Goal: Task Accomplishment & Management: Manage account settings

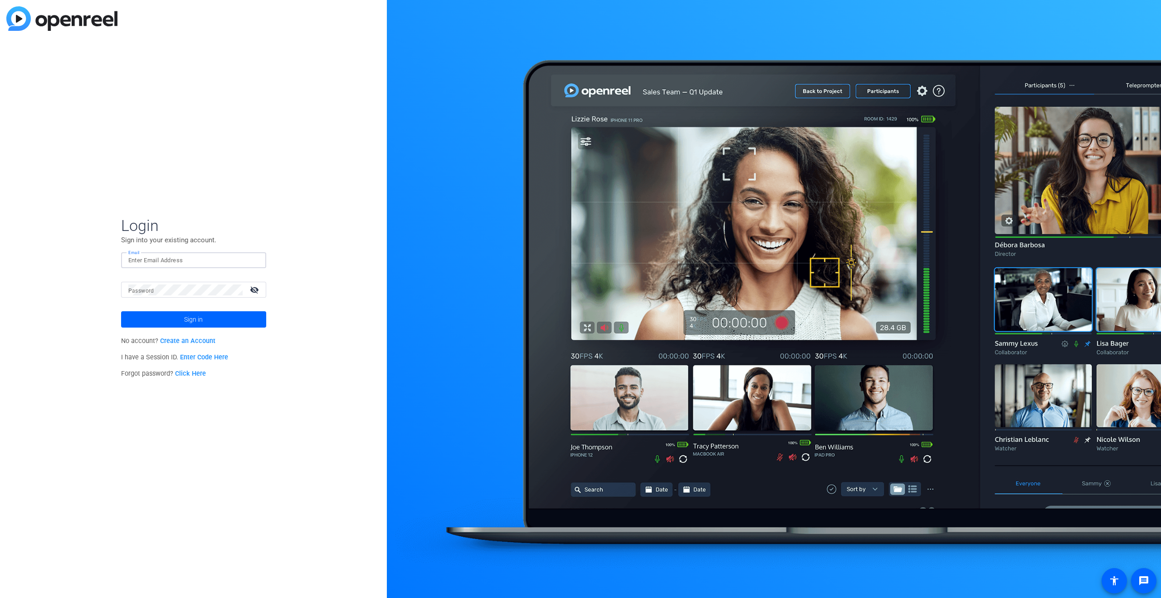
drag, startPoint x: 185, startPoint y: 264, endPoint x: 190, endPoint y: 260, distance: 6.4
click at [185, 264] on input "Email" at bounding box center [193, 260] width 131 height 11
type input "milena@studiogiggle.co.uk"
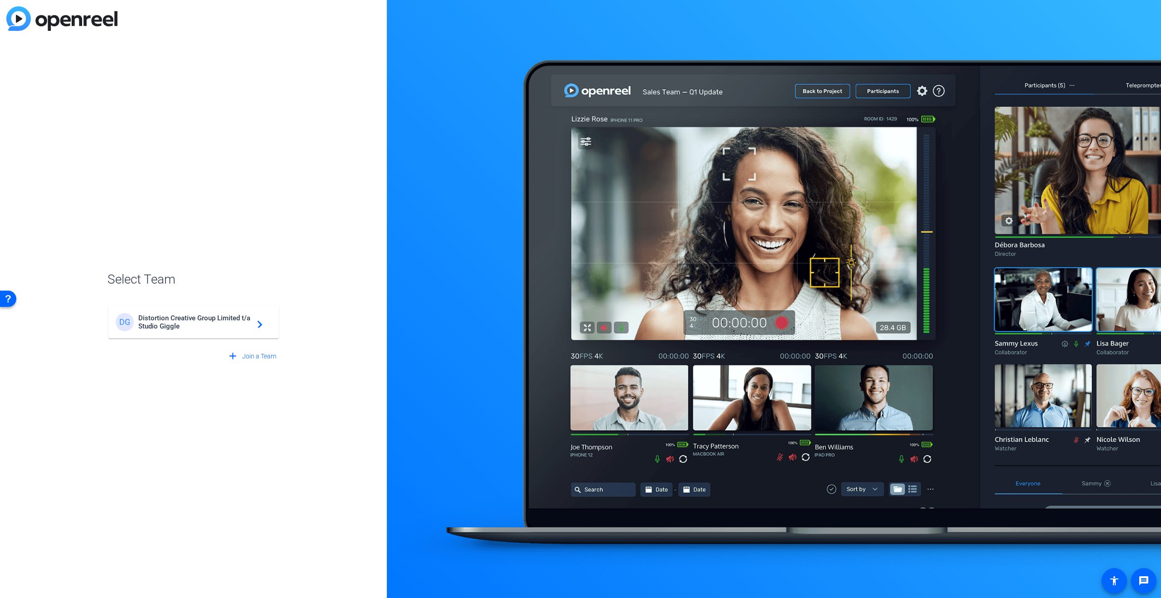
click at [192, 324] on span "Distortion Creative Group Limited t/a Studio Giggle" at bounding box center [194, 322] width 113 height 16
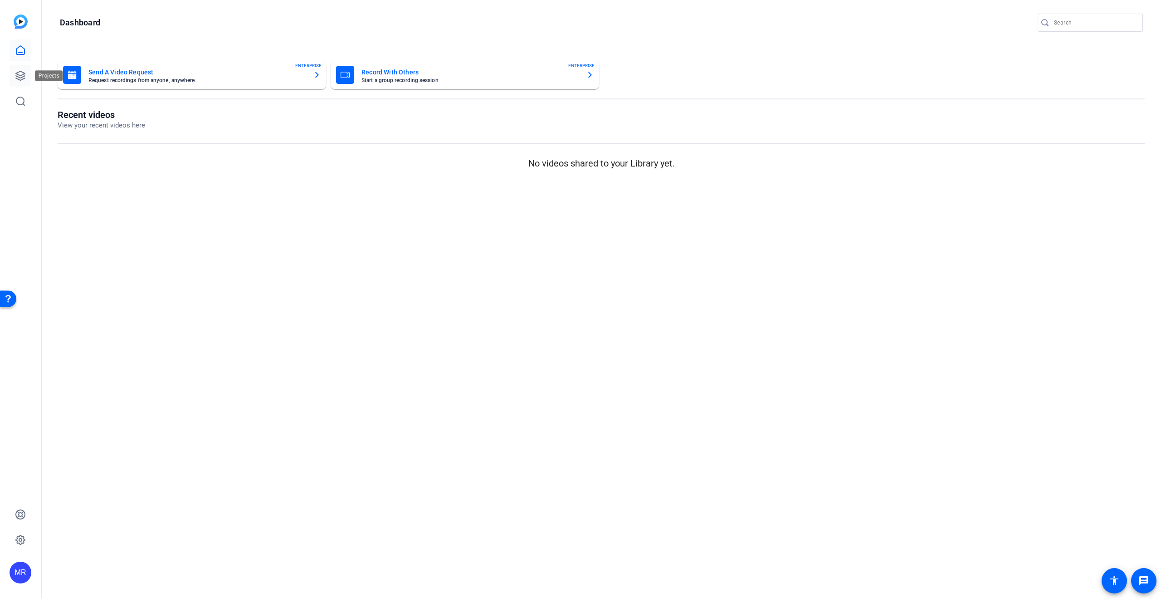
click at [22, 83] on link at bounding box center [21, 76] width 22 height 22
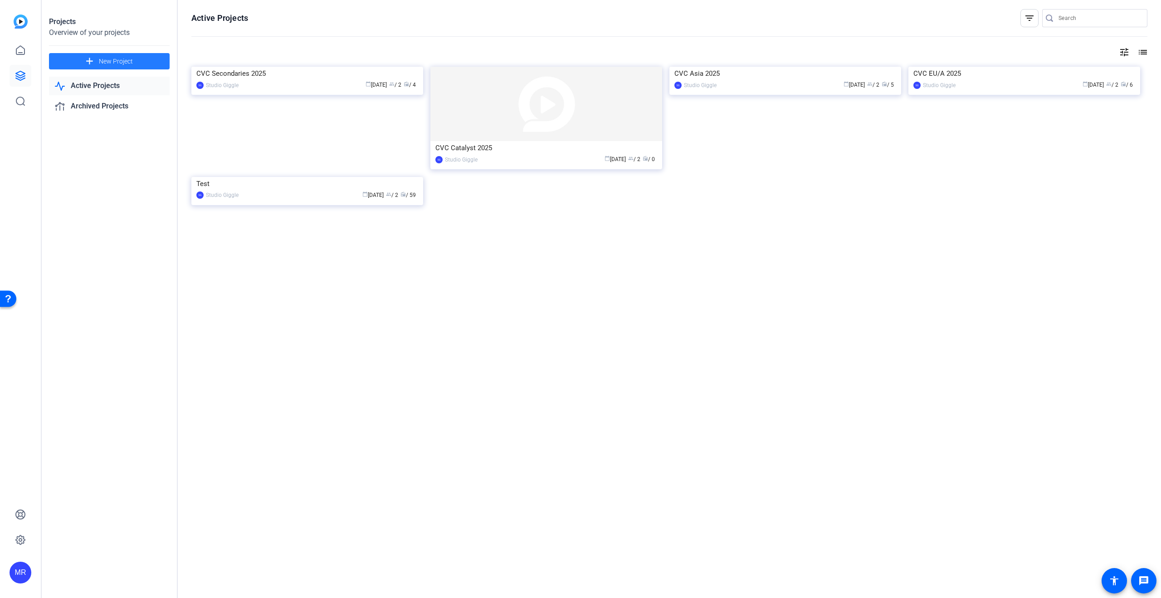
click at [138, 63] on span at bounding box center [109, 61] width 121 height 22
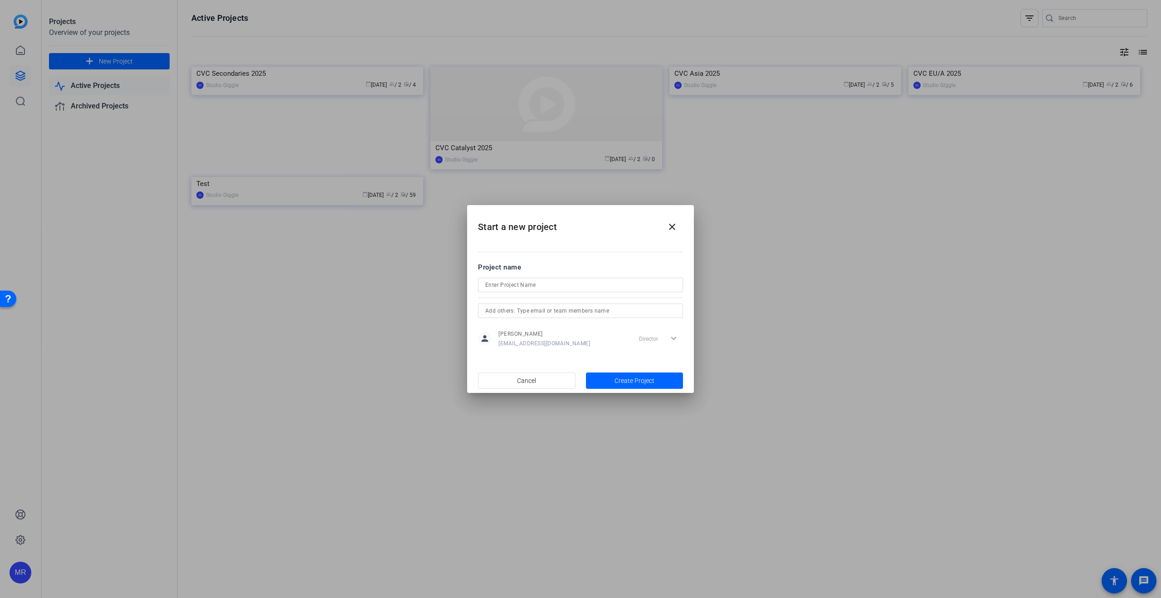
click at [558, 294] on div at bounding box center [580, 297] width 205 height 10
click at [559, 285] on input at bounding box center [580, 284] width 191 height 11
type input "C"
type input "CVC Credit AIM 2025"
click at [660, 387] on span "button" at bounding box center [635, 381] width 98 height 22
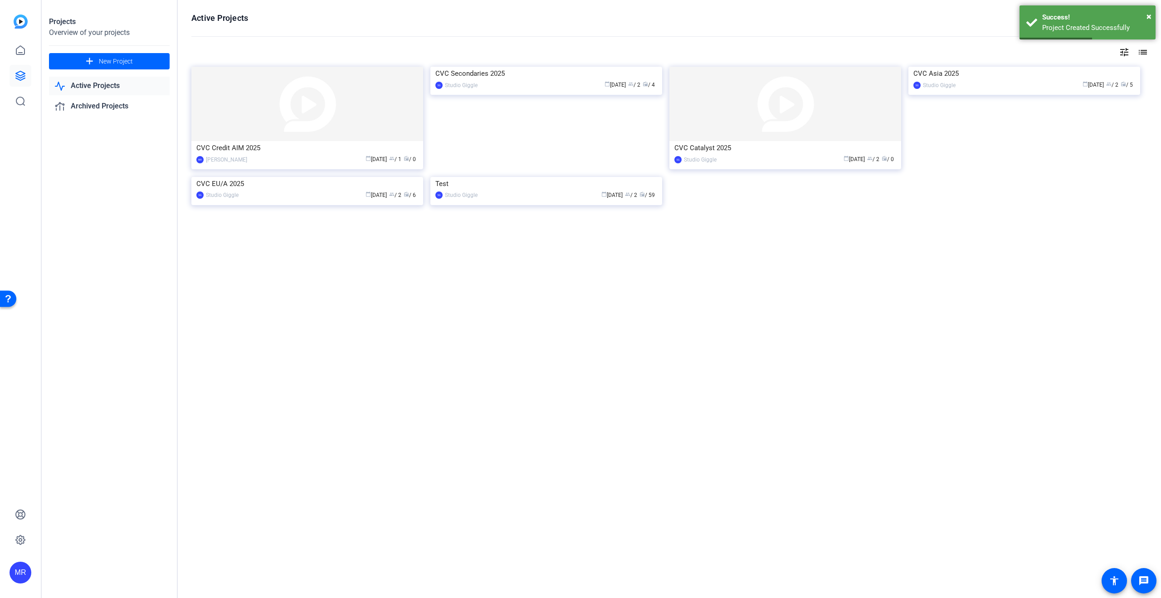
click at [295, 140] on img at bounding box center [307, 104] width 232 height 74
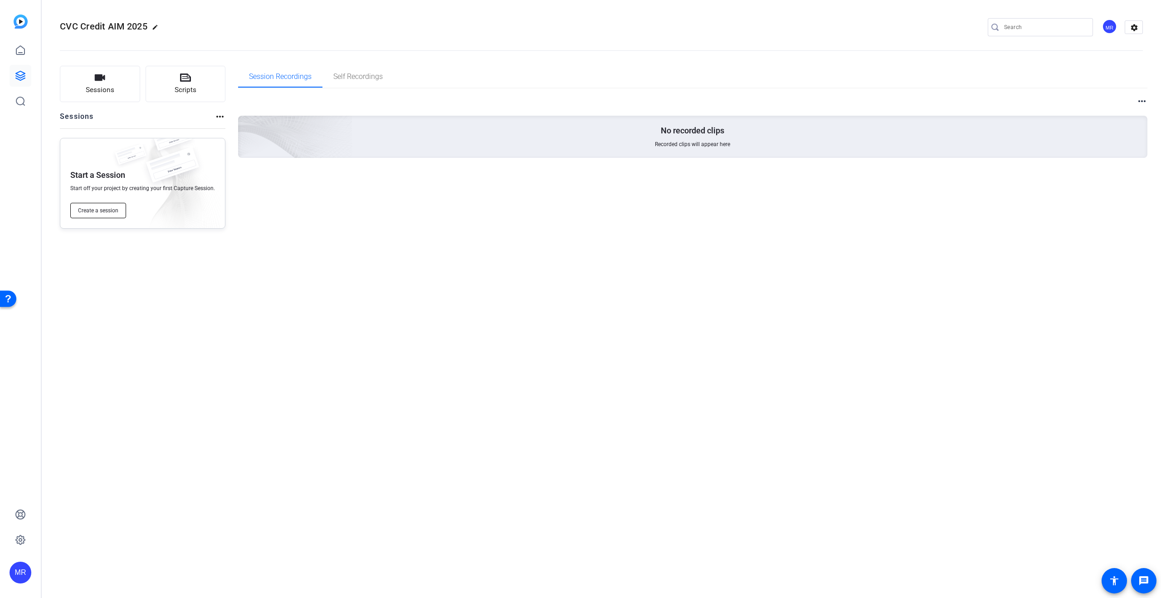
click at [102, 212] on span "Create a session" at bounding box center [98, 210] width 40 height 7
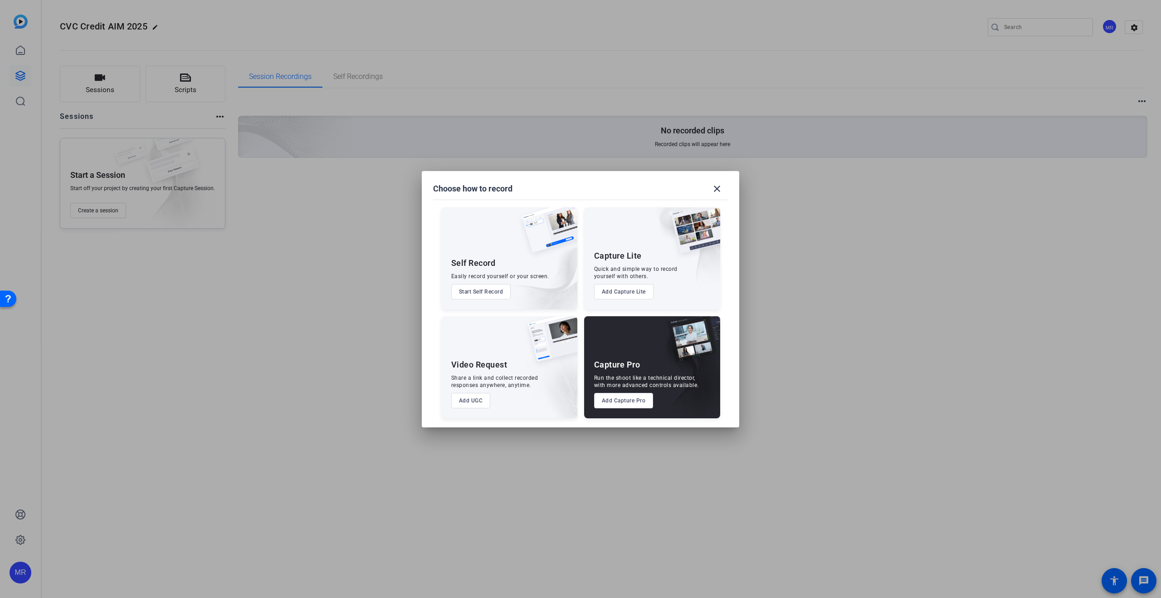
click at [636, 404] on button "Add Capture Pro" at bounding box center [623, 400] width 59 height 15
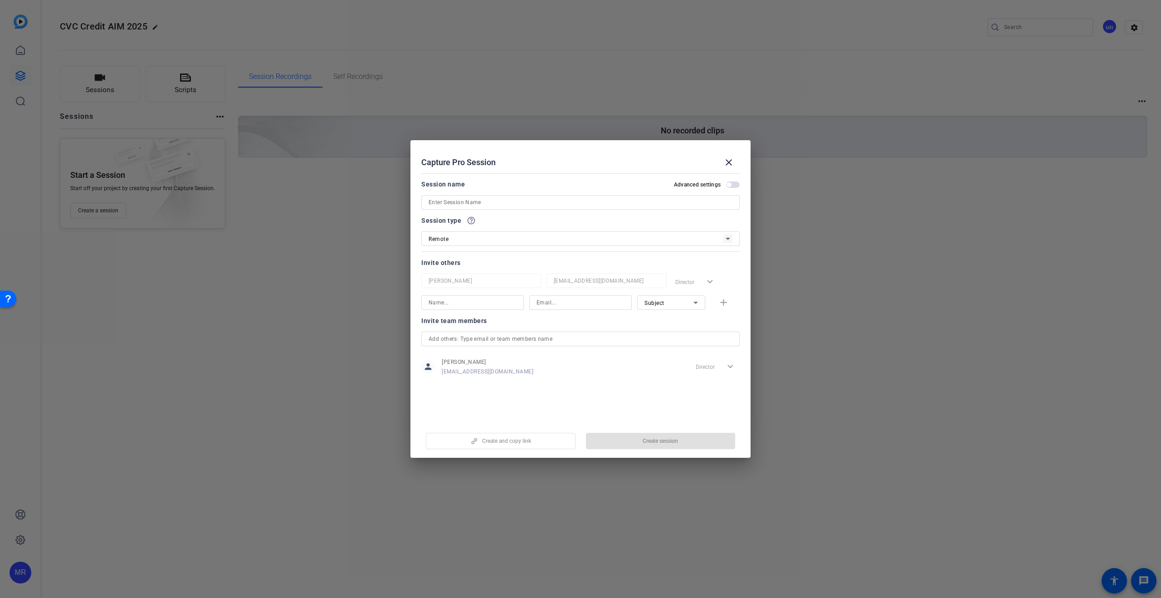
click at [509, 203] on input at bounding box center [581, 202] width 304 height 11
click at [538, 201] on input "European Origination EUDL - Eva" at bounding box center [581, 202] width 304 height 11
paste input "Boutillier"
type input "European Origination EUDL - Eva Boutillier"
click at [640, 450] on span "button" at bounding box center [661, 441] width 150 height 22
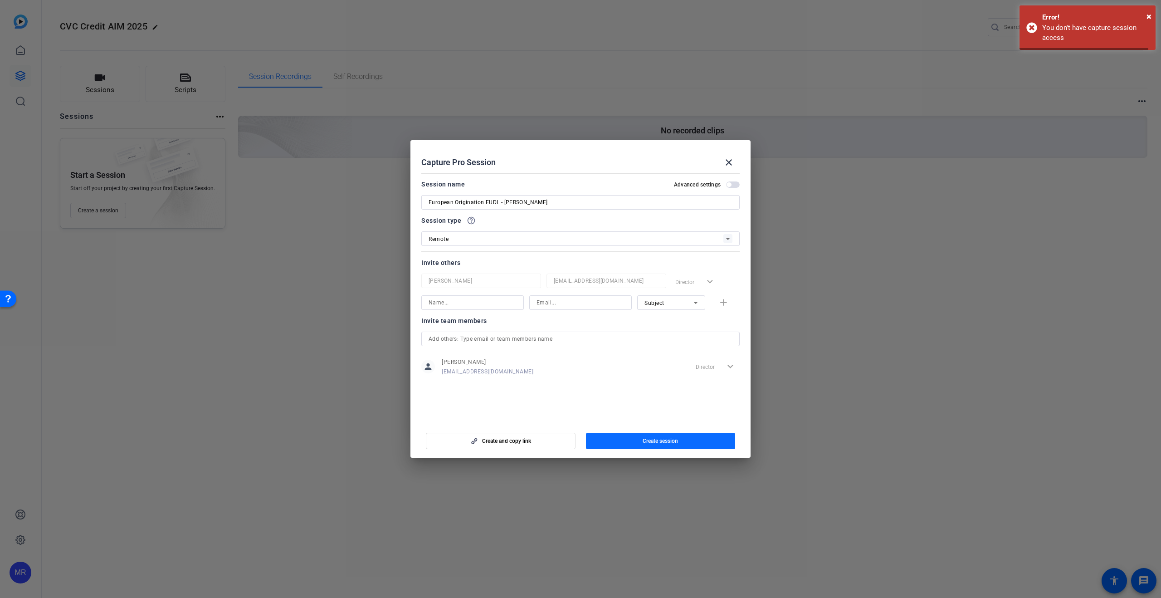
click at [647, 444] on span "Create session" at bounding box center [660, 440] width 35 height 7
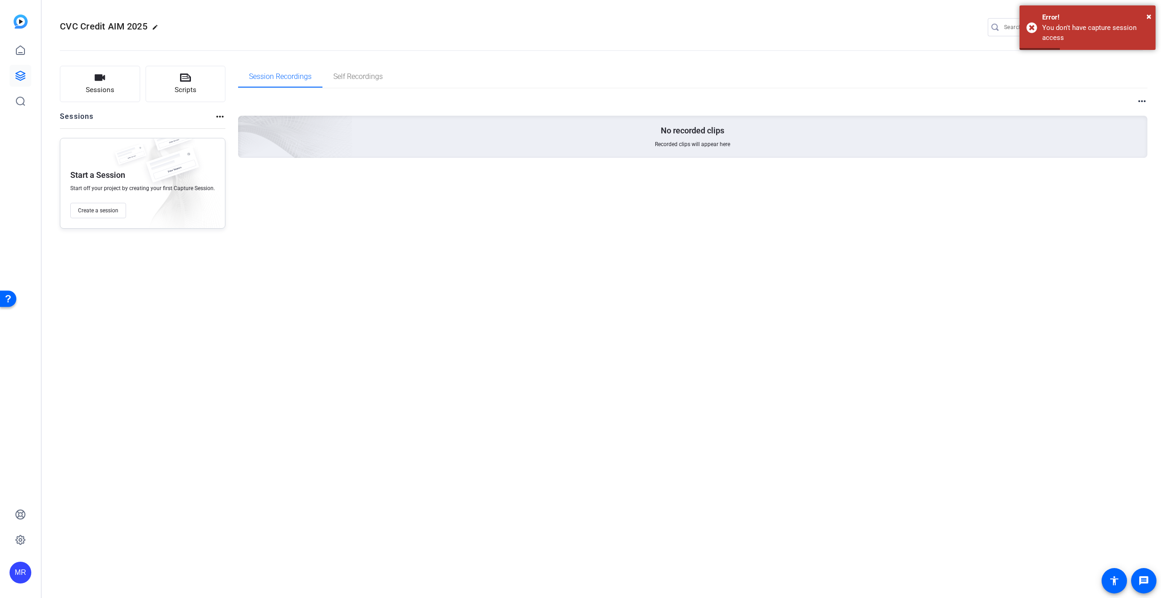
click at [20, 568] on div "MR" at bounding box center [21, 573] width 22 height 22
click at [120, 552] on mat-icon "logout" at bounding box center [120, 550] width 11 height 11
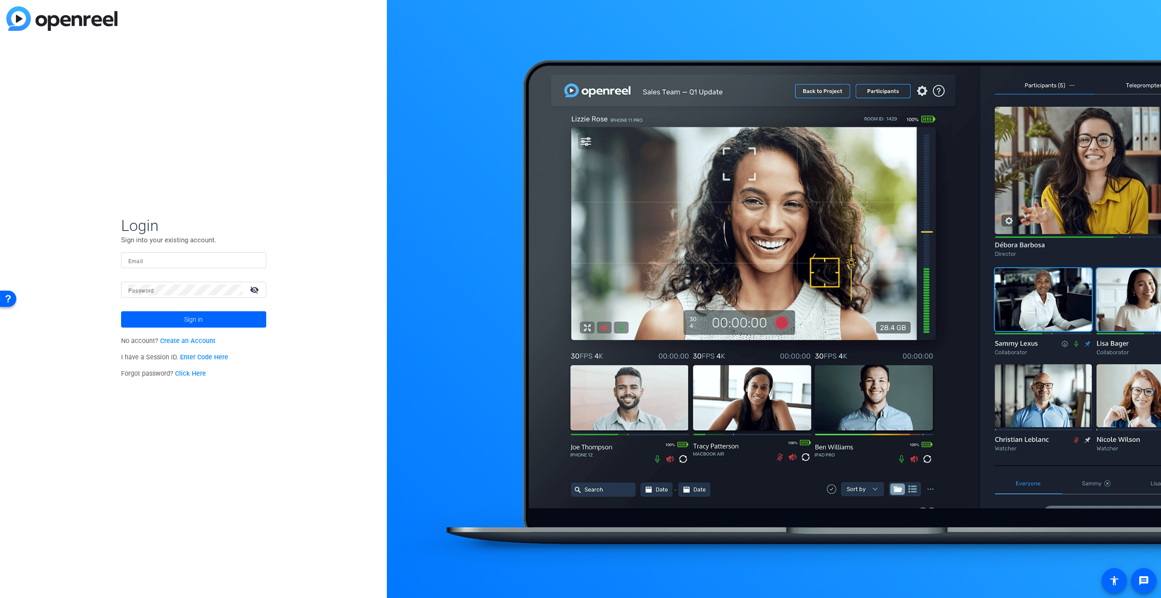
drag, startPoint x: 147, startPoint y: 259, endPoint x: 153, endPoint y: 259, distance: 5.9
click at [147, 259] on input "Email" at bounding box center [193, 260] width 131 height 11
type input "jon@studiogiggle.co.uk"
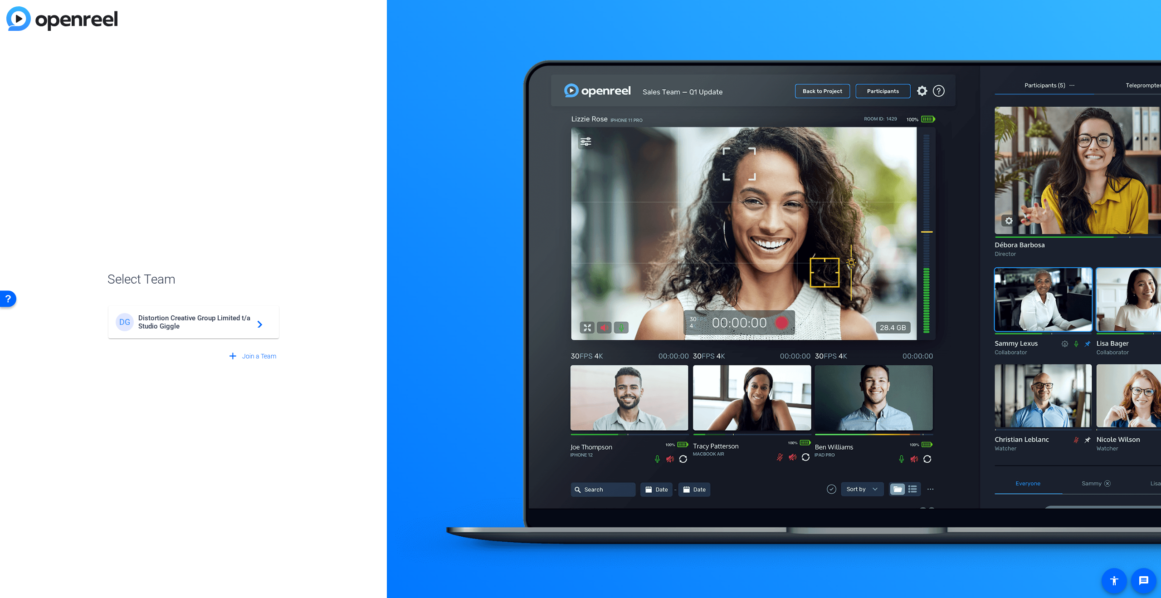
click at [181, 326] on span "Distortion Creative Group Limited t/a Studio Giggle" at bounding box center [194, 322] width 113 height 16
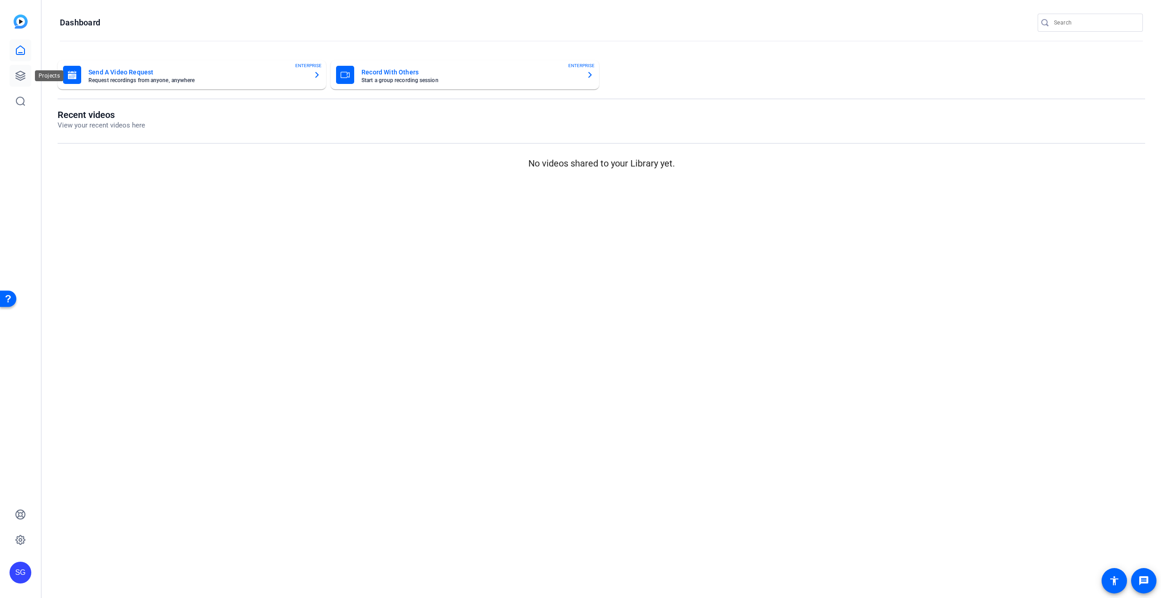
click at [24, 73] on icon at bounding box center [20, 75] width 11 height 11
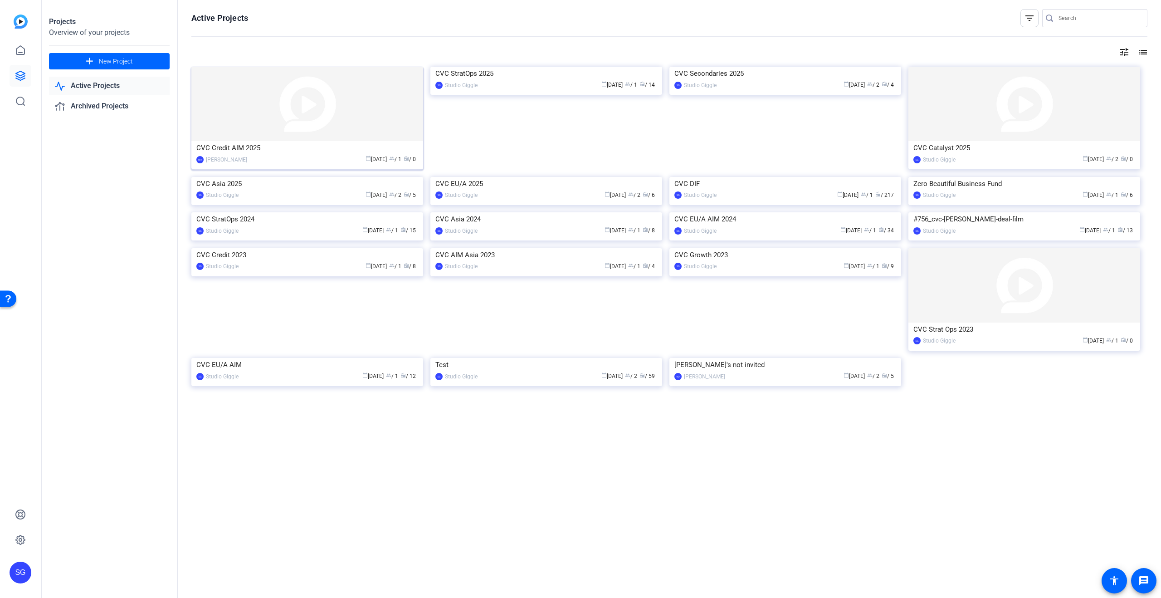
click at [276, 136] on img at bounding box center [307, 104] width 232 height 74
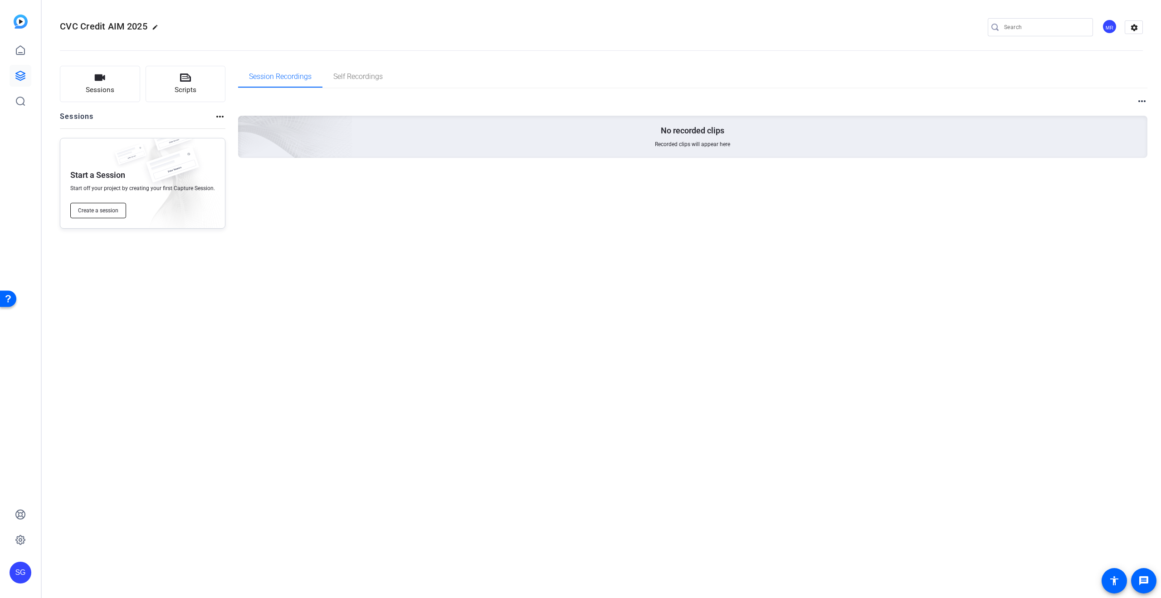
click at [99, 212] on span "Create a session" at bounding box center [98, 210] width 40 height 7
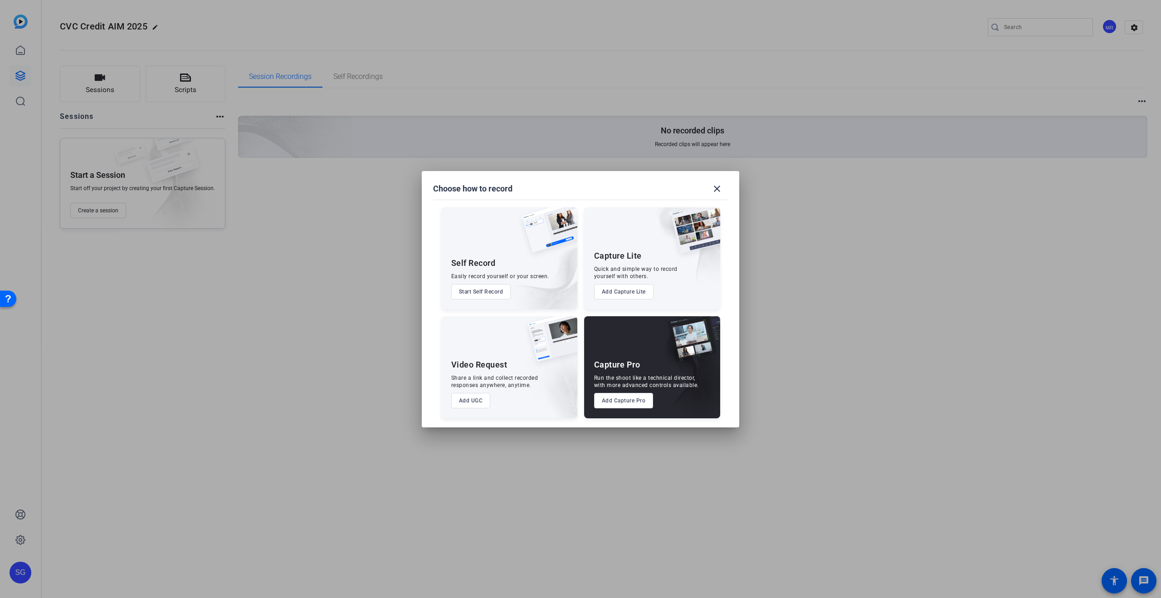
click at [636, 400] on button "Add Capture Pro" at bounding box center [623, 400] width 59 height 15
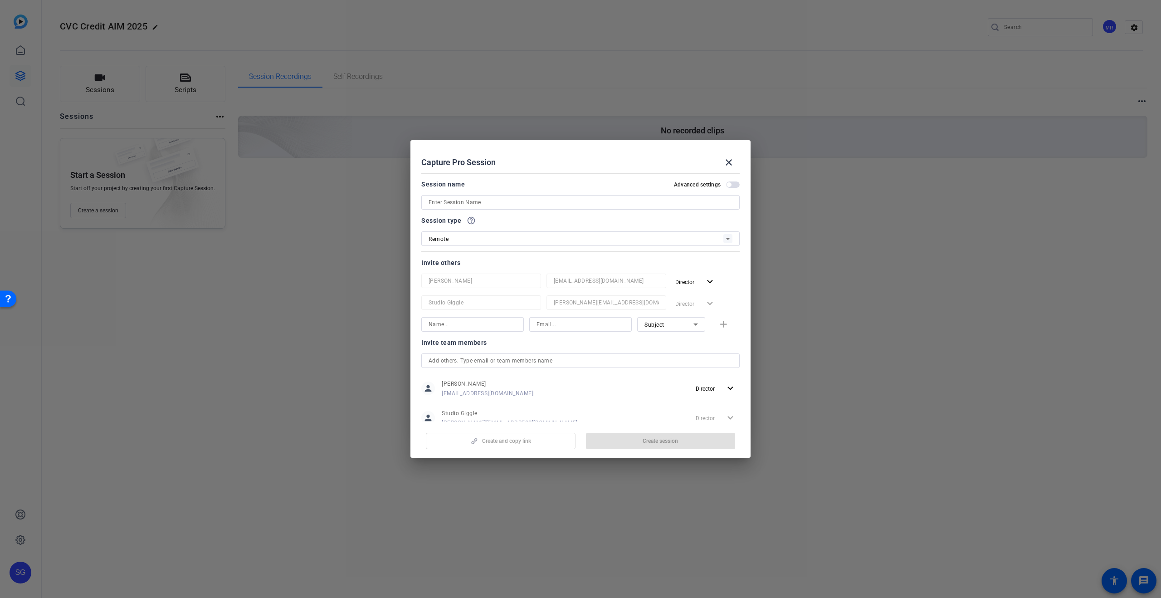
click at [480, 205] on input at bounding box center [581, 202] width 304 height 11
paste input "Boutillier"
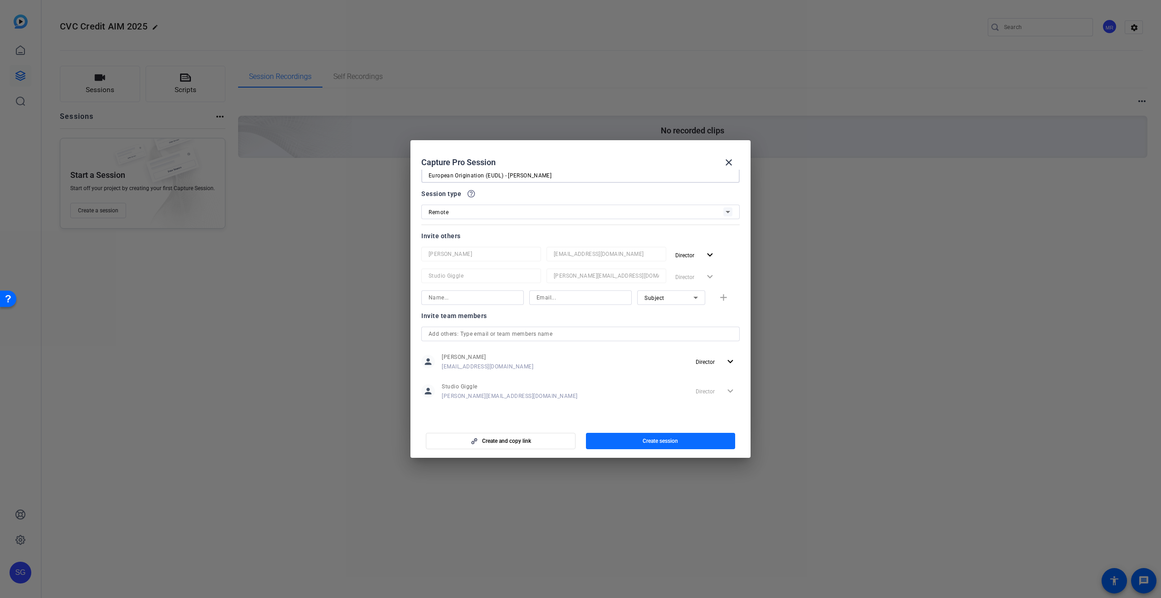
type input "European Origination (EUDL) - Eva Boutillier"
click at [668, 433] on span "button" at bounding box center [661, 441] width 150 height 22
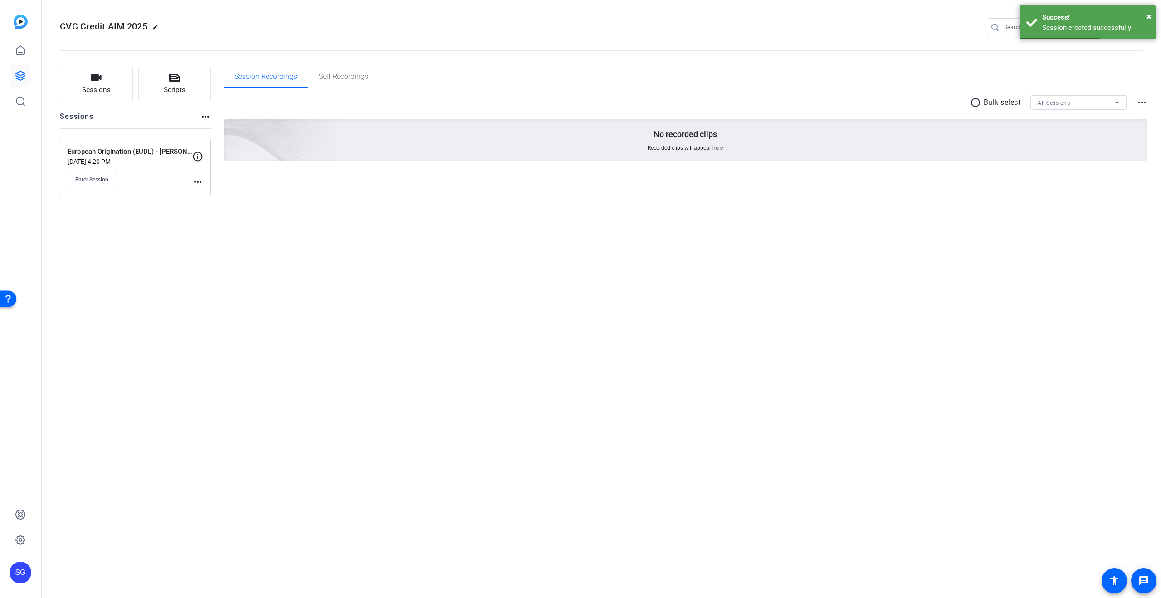
click at [199, 182] on mat-icon "more_horiz" at bounding box center [197, 181] width 11 height 11
drag, startPoint x: 223, startPoint y: 193, endPoint x: 271, endPoint y: 206, distance: 50.0
click at [223, 193] on span "Edit Session" at bounding box center [220, 195] width 41 height 11
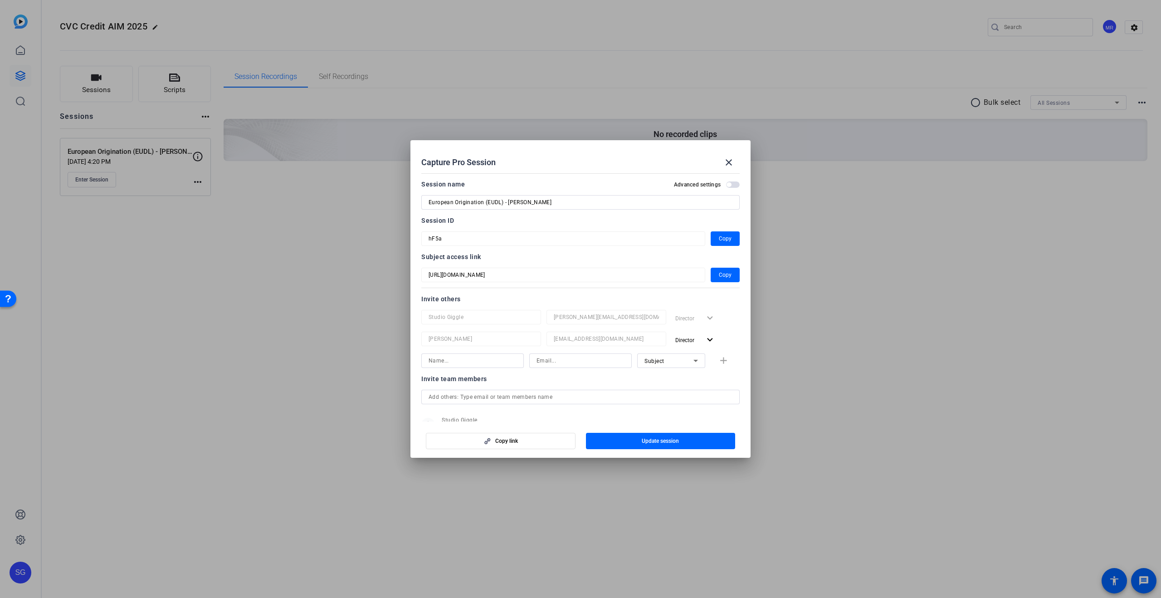
drag, startPoint x: 481, startPoint y: 201, endPoint x: 504, endPoint y: 201, distance: 23.6
click at [481, 201] on input "European Origination (EUDL) - Eva Boutillier" at bounding box center [581, 202] width 304 height 11
drag, startPoint x: 507, startPoint y: 201, endPoint x: 730, endPoint y: 209, distance: 223.3
click at [730, 209] on div "European Origination (EUDL) - Eva Boutillier" at bounding box center [581, 202] width 304 height 15
type input "European Origination (EUDL) - Christine Weis"
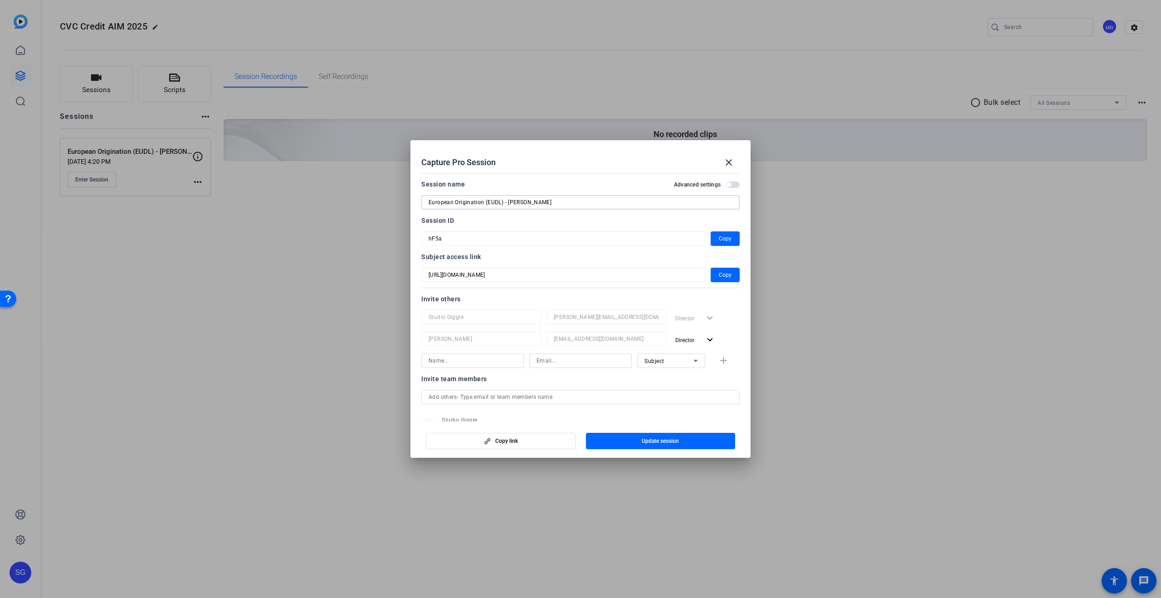
click at [604, 444] on span "button" at bounding box center [661, 441] width 150 height 22
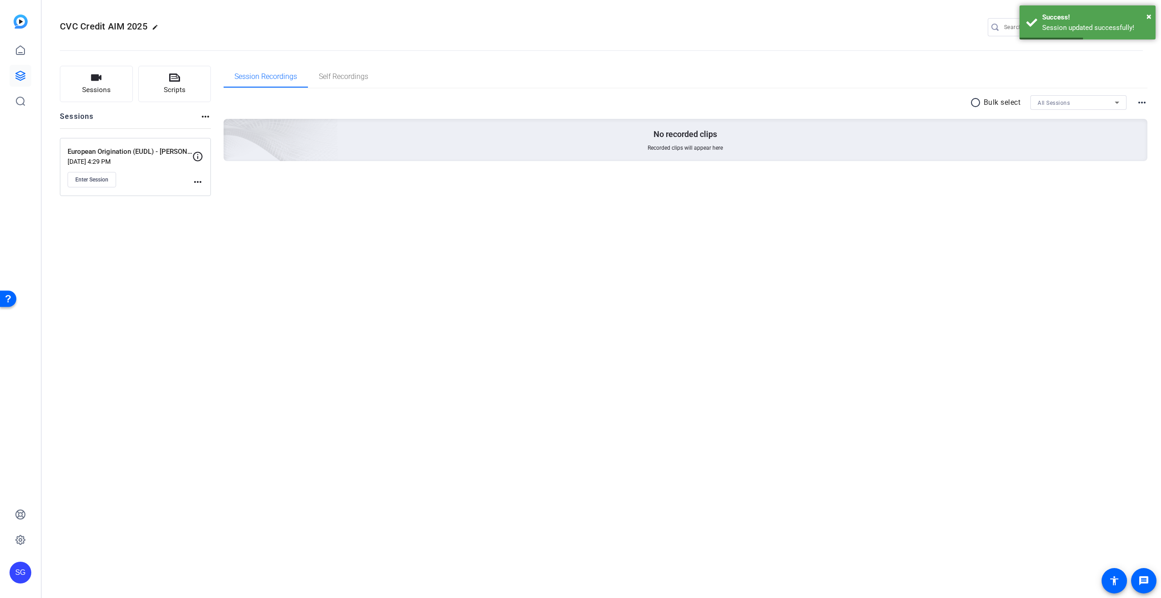
click at [212, 117] on div "Sessions Scripts Sessions more_horiz European Origination (EUDL) - Christine We…" at bounding box center [602, 130] width 1120 height 153
click at [209, 116] on mat-icon "more_horiz" at bounding box center [205, 116] width 11 height 11
click at [207, 116] on div at bounding box center [580, 299] width 1161 height 598
click at [116, 84] on button "Sessions" at bounding box center [96, 84] width 73 height 36
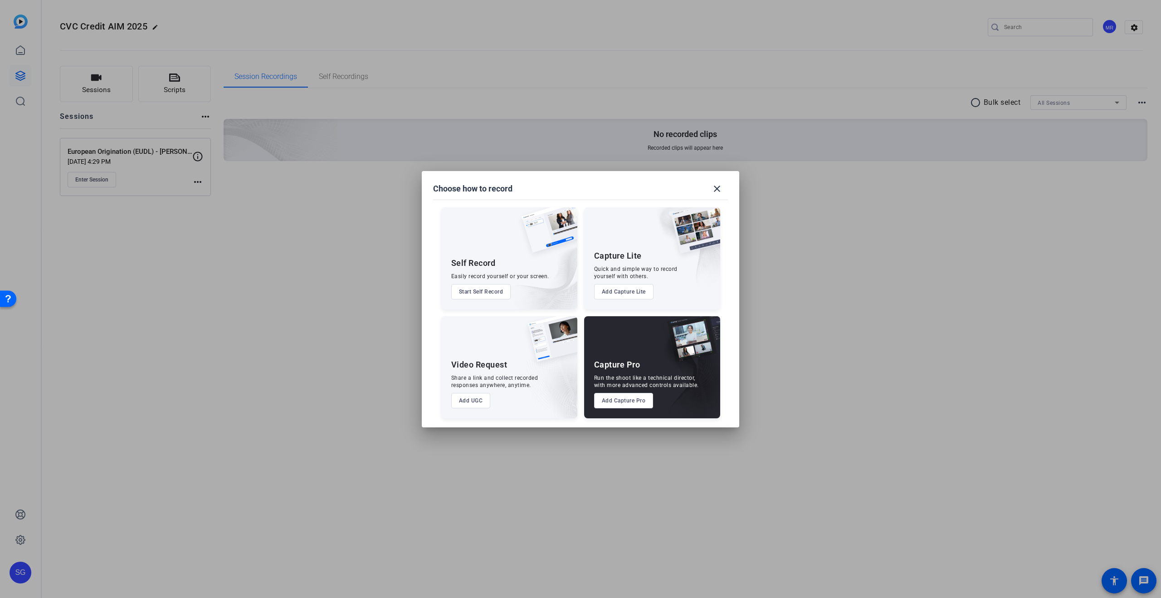
click at [625, 399] on button "Add Capture Pro" at bounding box center [623, 400] width 59 height 15
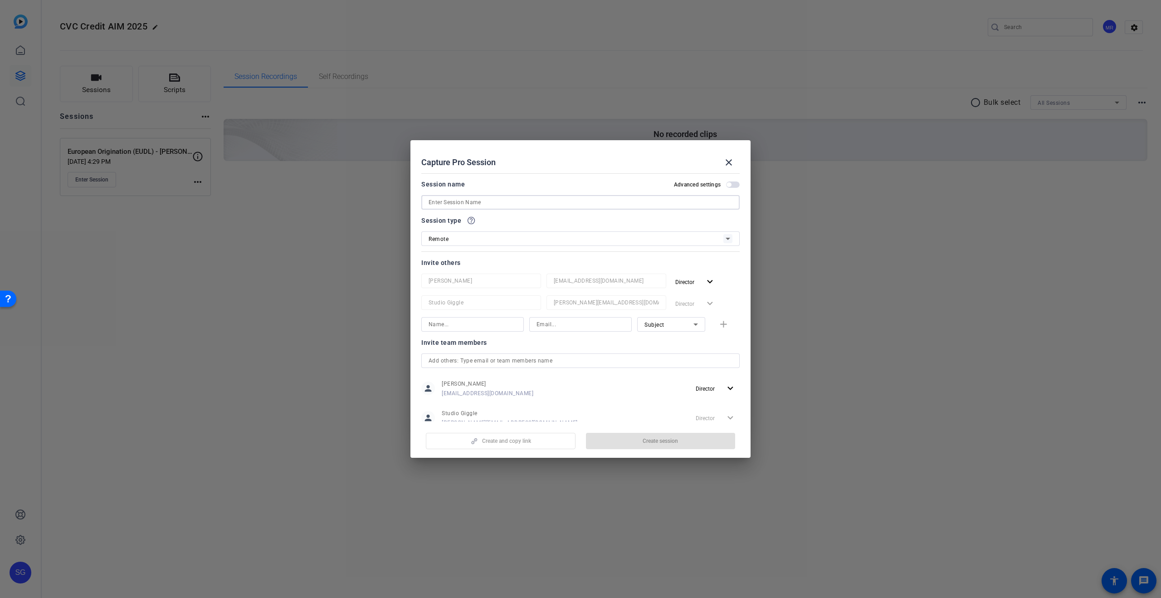
click at [489, 204] on input at bounding box center [581, 202] width 304 height 11
type input "European Origination (EUDL) - Eva Boutillier"
click at [678, 440] on span "Create session" at bounding box center [660, 440] width 35 height 7
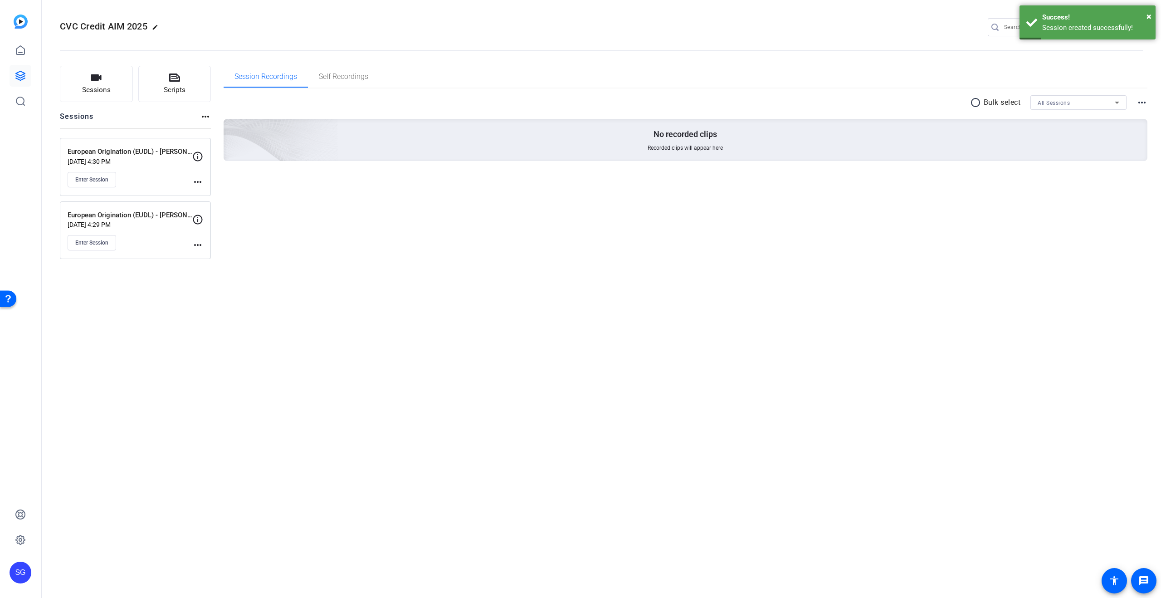
click at [196, 247] on mat-icon "more_horiz" at bounding box center [197, 245] width 11 height 11
click at [195, 185] on div at bounding box center [580, 299] width 1161 height 598
click at [197, 181] on mat-icon "more_horiz" at bounding box center [197, 181] width 11 height 11
drag, startPoint x: 219, startPoint y: 196, endPoint x: 480, endPoint y: 303, distance: 282.6
click at [219, 196] on span "Edit Session" at bounding box center [220, 195] width 41 height 11
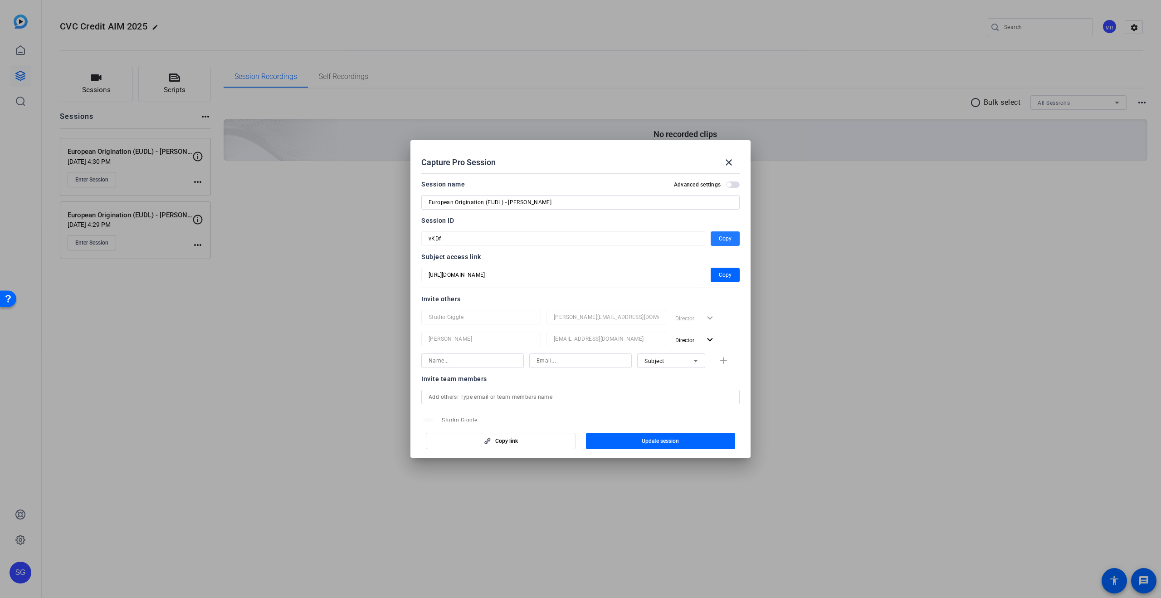
click at [722, 238] on span "Copy" at bounding box center [725, 238] width 13 height 11
click at [729, 162] on mat-icon "close" at bounding box center [729, 162] width 11 height 11
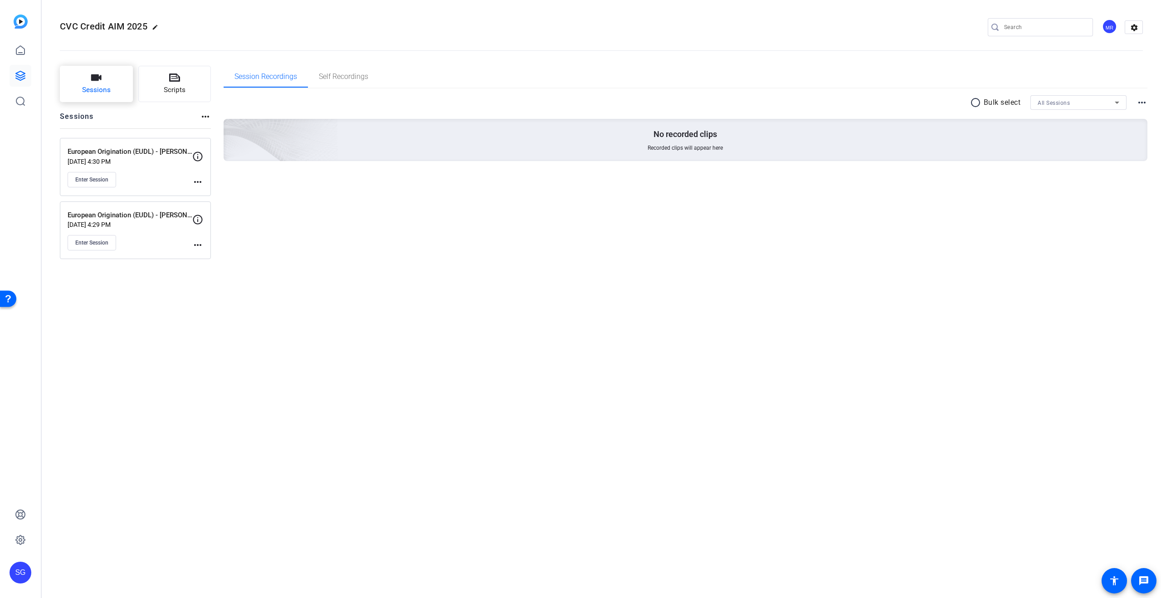
click at [101, 88] on span "Sessions" at bounding box center [96, 90] width 29 height 10
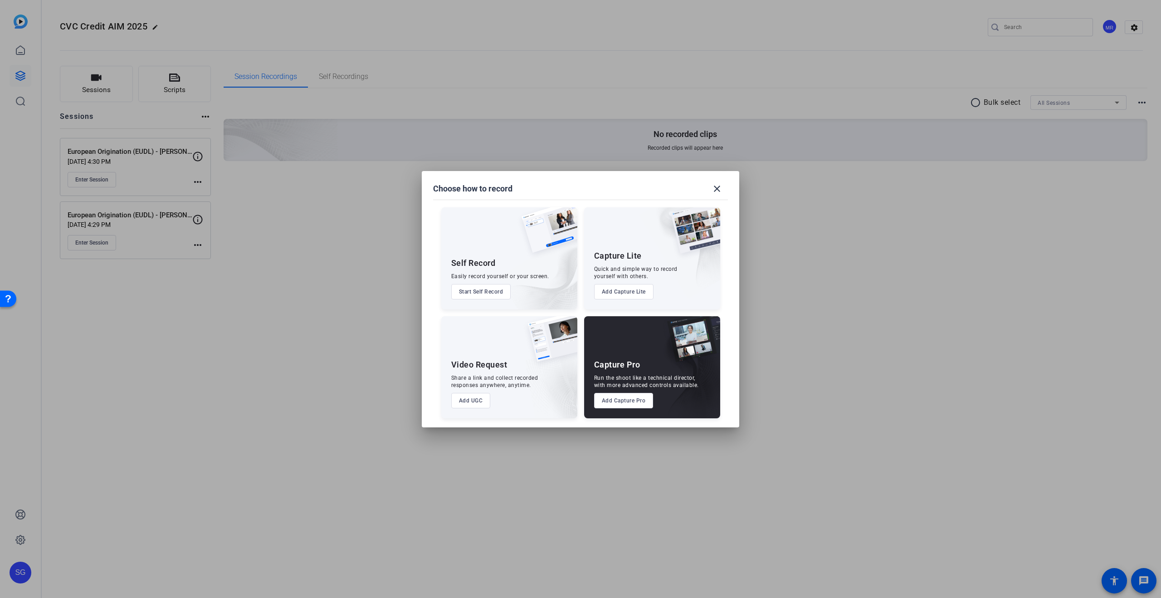
click at [640, 402] on button "Add Capture Pro" at bounding box center [623, 400] width 59 height 15
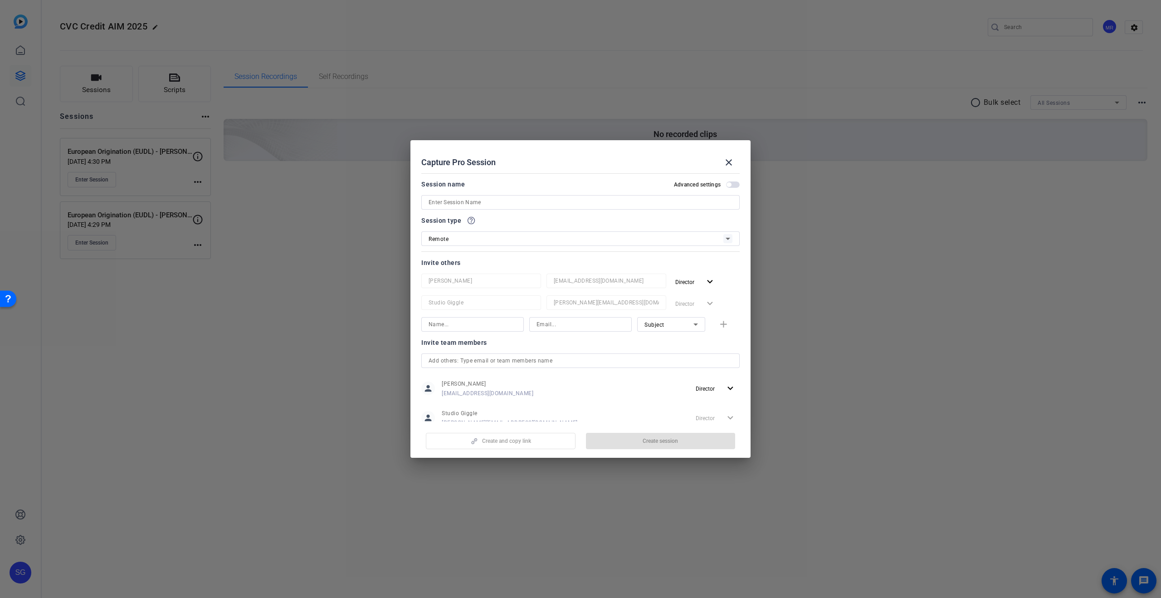
click at [510, 203] on input at bounding box center [581, 202] width 304 height 11
drag, startPoint x: 508, startPoint y: 203, endPoint x: 355, endPoint y: 210, distance: 153.0
click at [355, 210] on div "Choose how to record close Self Record Easily record yourself or your screen. S…" at bounding box center [580, 299] width 1161 height 598
drag, startPoint x: 480, startPoint y: 206, endPoint x: 487, endPoint y: 205, distance: 6.4
click at [481, 206] on input "European Origination (EUDL) - Alessio Di Vito" at bounding box center [581, 202] width 304 height 11
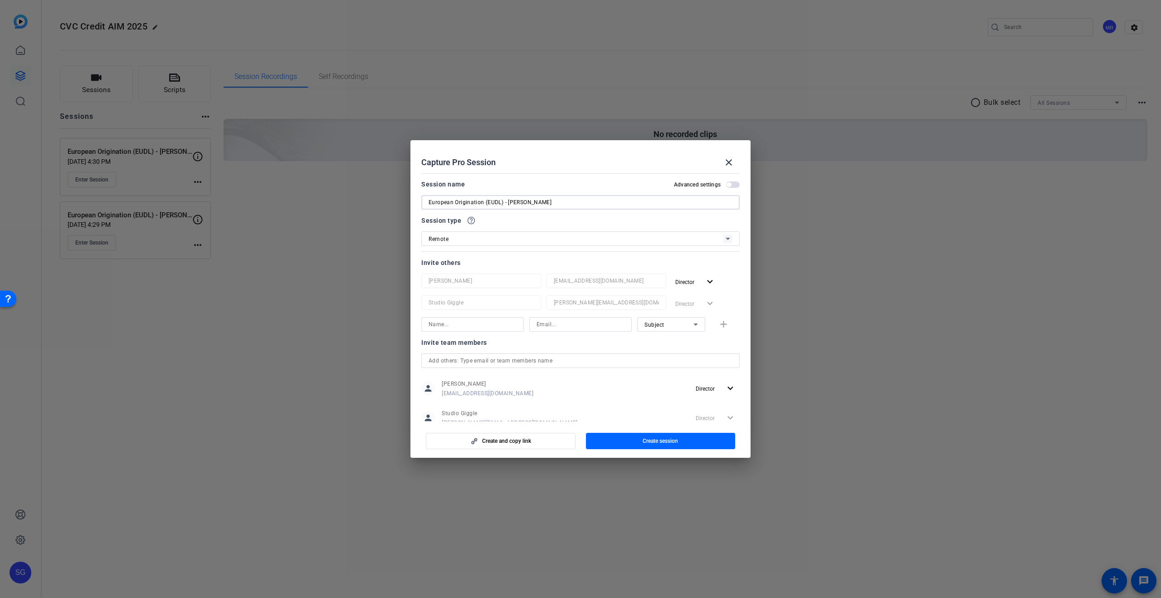
drag, startPoint x: 506, startPoint y: 202, endPoint x: 389, endPoint y: 201, distance: 117.5
click at [389, 201] on div "Choose how to record close Self Record Easily record yourself or your screen. S…" at bounding box center [580, 299] width 1161 height 598
type input "European Origination (EUDL) - Alessio Di Vito"
drag, startPoint x: 660, startPoint y: 443, endPoint x: 630, endPoint y: 428, distance: 33.5
click at [659, 443] on span "Create session" at bounding box center [660, 440] width 35 height 7
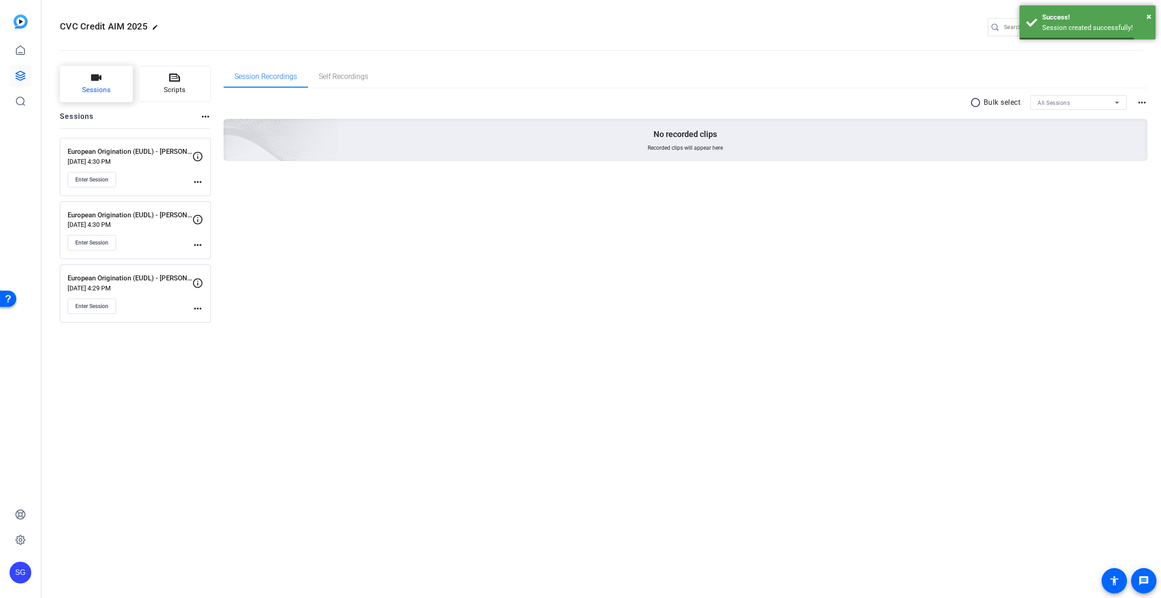
click at [97, 95] on span "Sessions" at bounding box center [96, 90] width 29 height 10
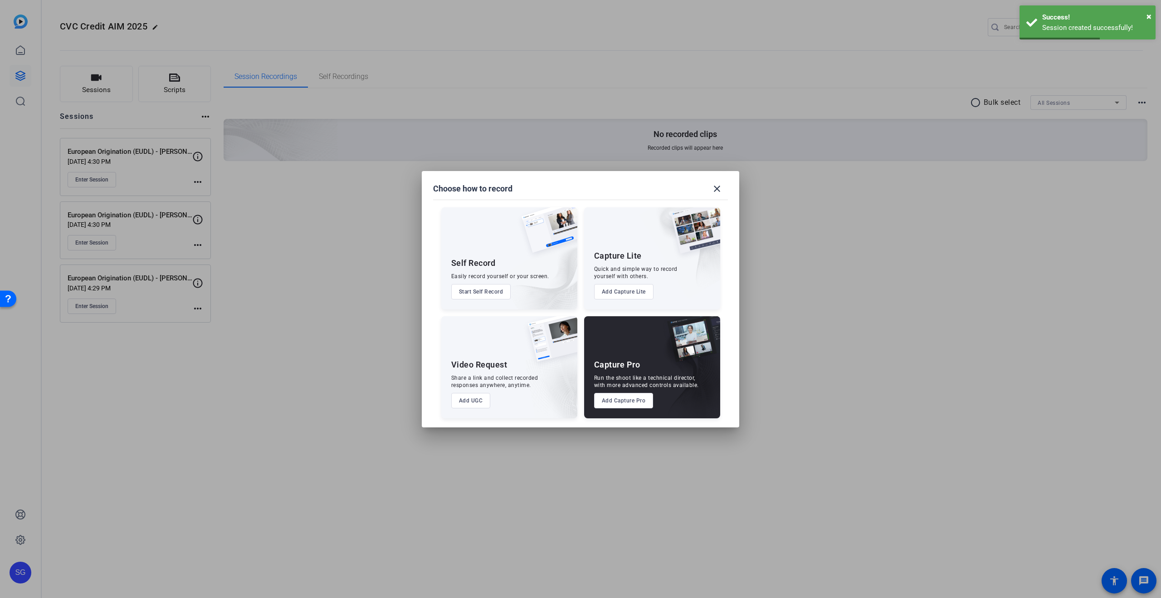
click at [635, 396] on button "Add Capture Pro" at bounding box center [623, 400] width 59 height 15
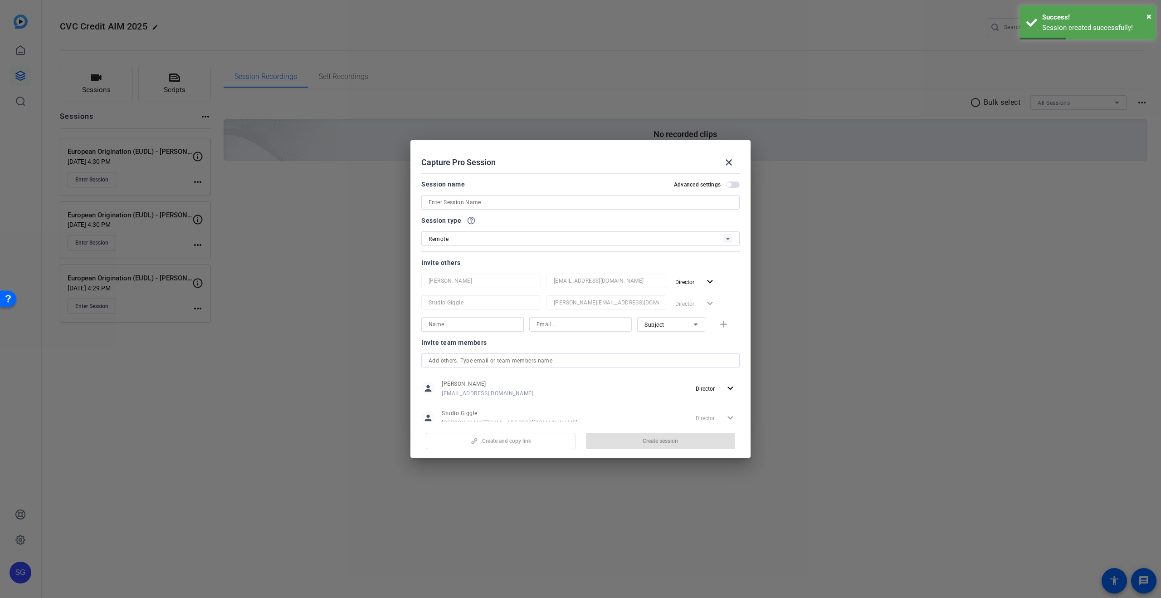
click at [518, 198] on input at bounding box center [581, 202] width 304 height 11
paste input "European Origination (EUDL) -"
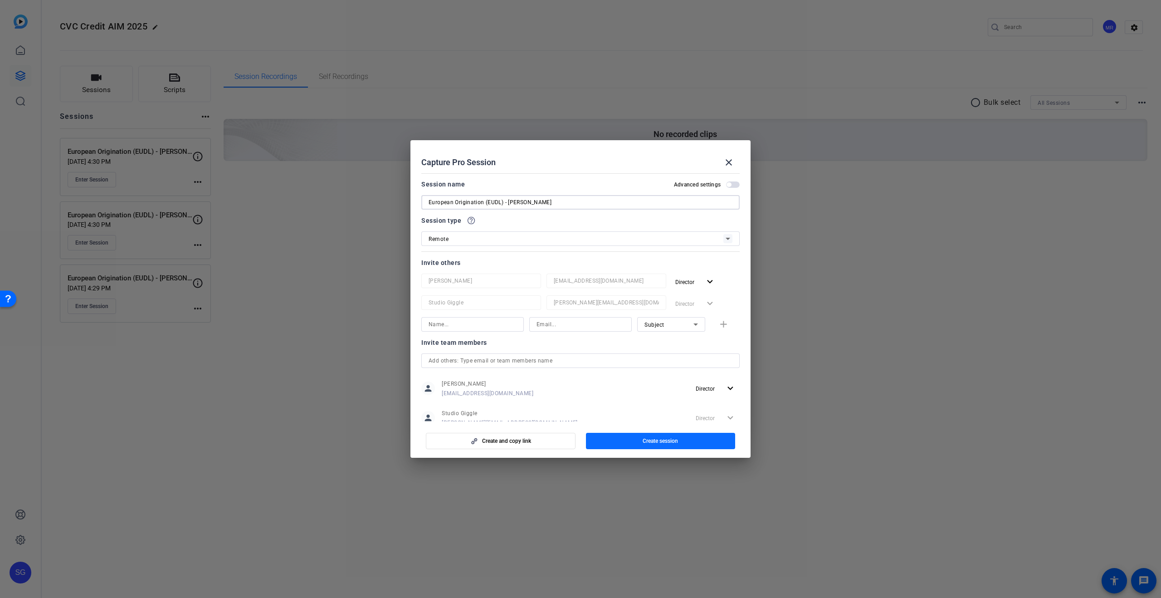
type input "European Origination (EUDL) - Edward Michel"
drag, startPoint x: 681, startPoint y: 444, endPoint x: 500, endPoint y: 327, distance: 215.3
click at [680, 444] on span "button" at bounding box center [661, 441] width 150 height 22
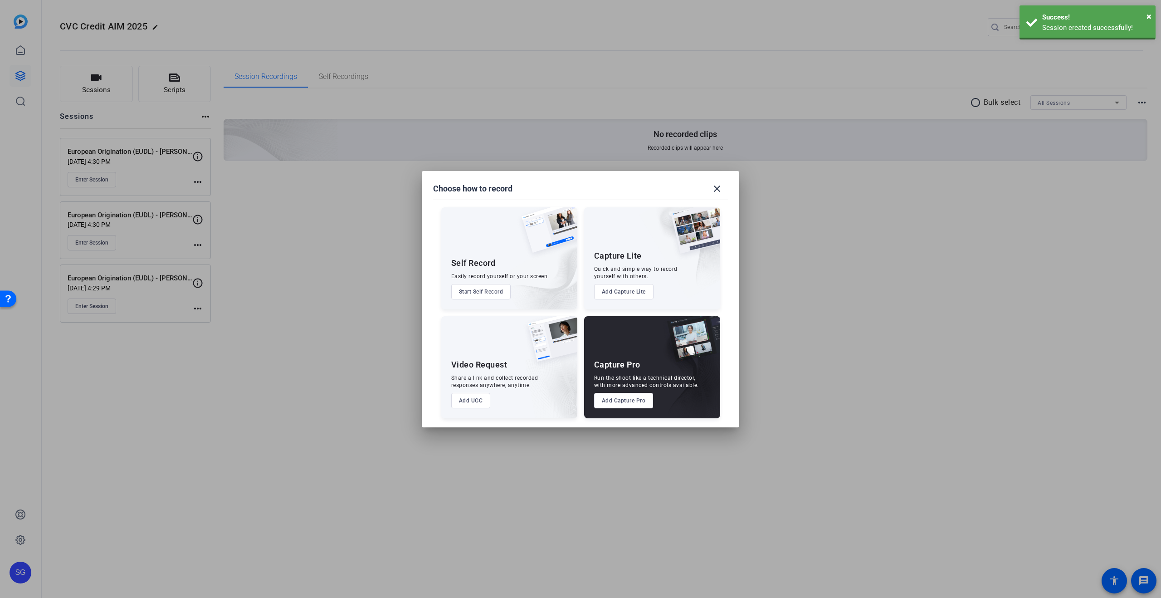
click at [87, 81] on body "Accessibility Screen-Reader Guide, Feedback, and Issue Reporting | New window S…" at bounding box center [580, 299] width 1161 height 598
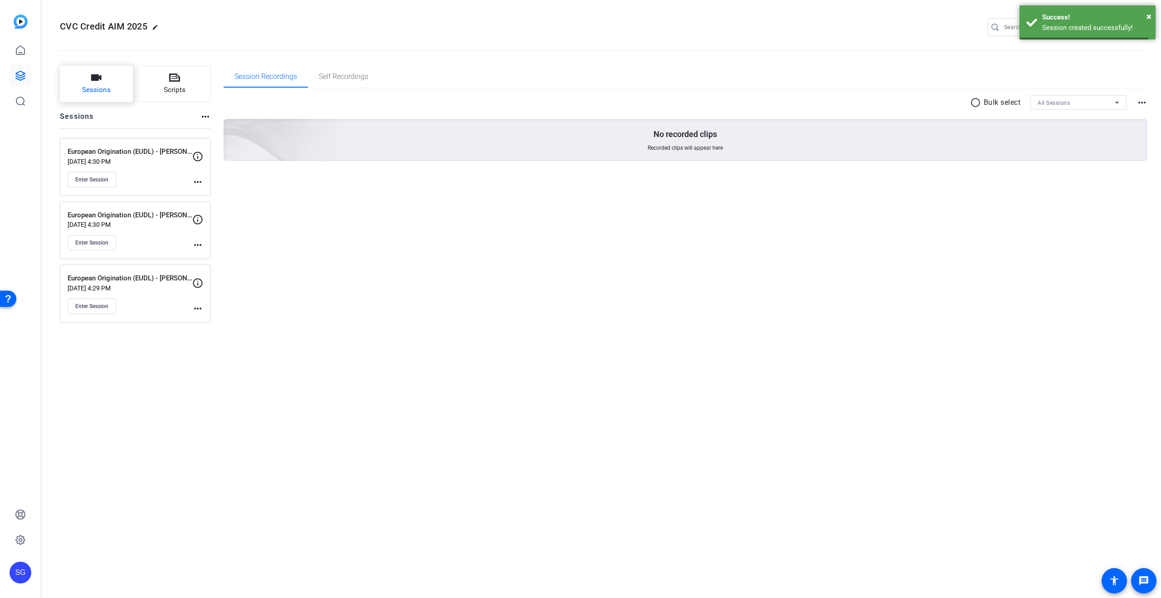
click at [91, 82] on icon "button" at bounding box center [96, 77] width 11 height 11
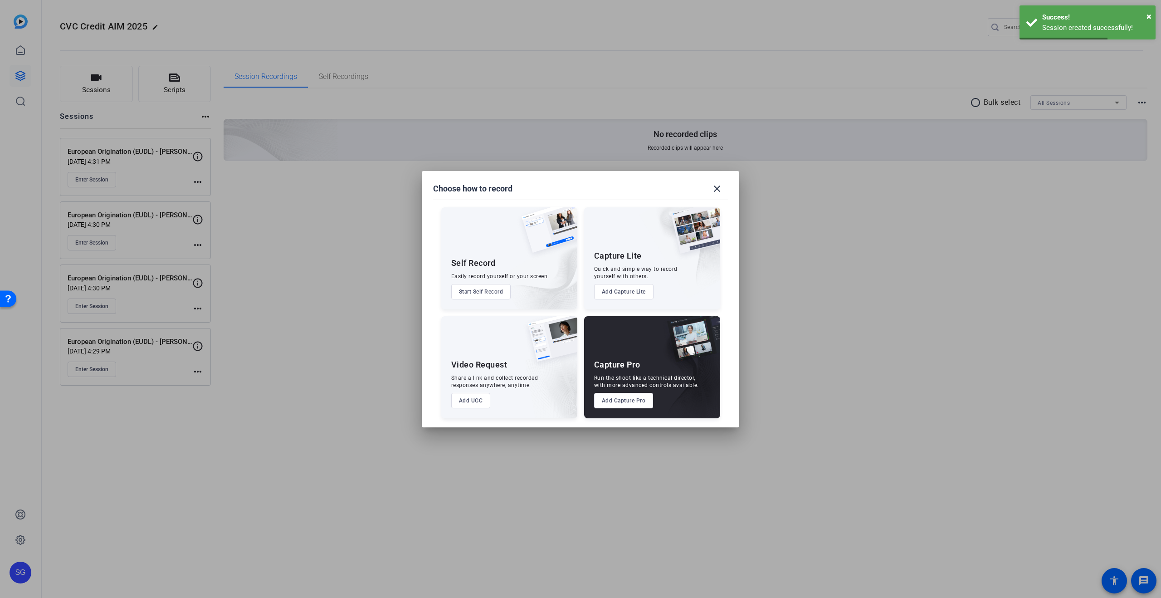
click at [639, 400] on button "Add Capture Pro" at bounding box center [623, 400] width 59 height 15
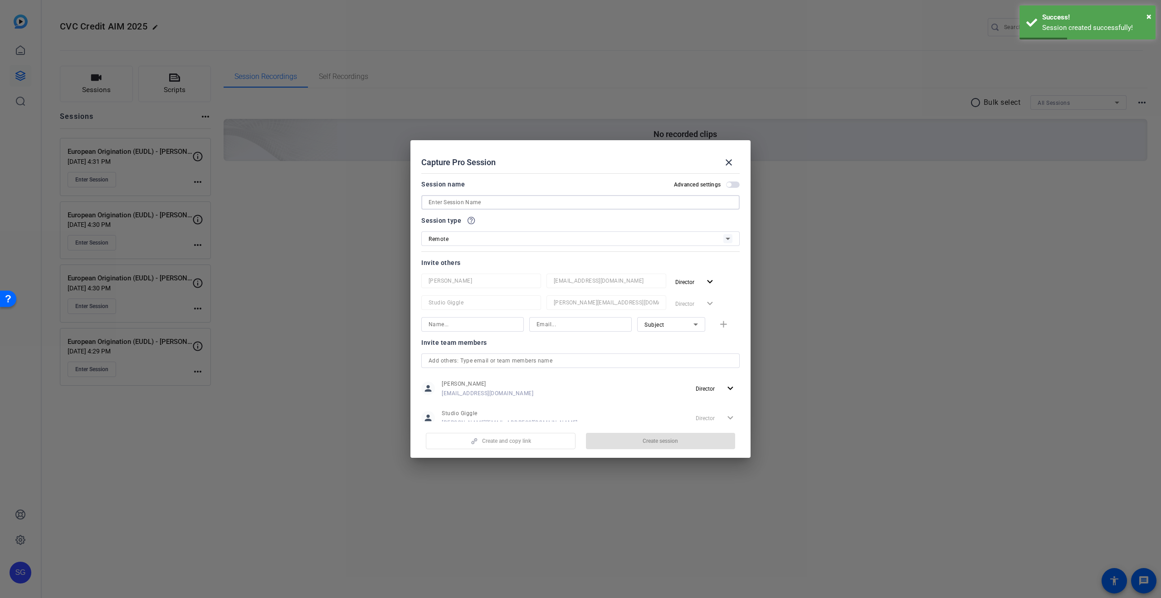
click at [511, 199] on input at bounding box center [581, 202] width 304 height 11
paste input "European Origination (EUDL) -"
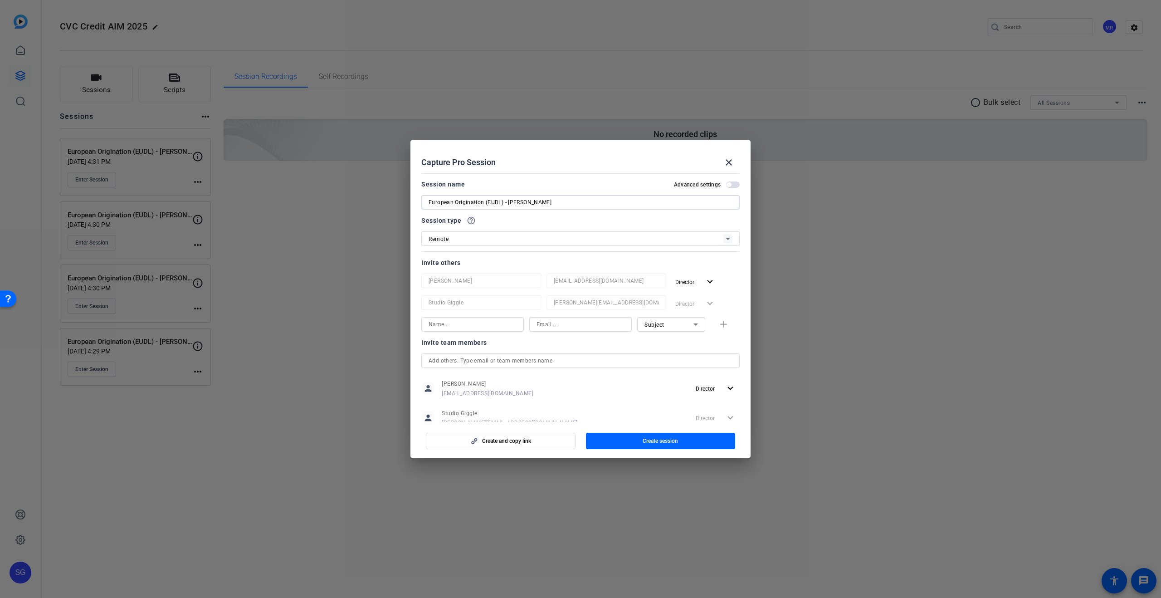
type input "European Origination (EUDL) - Moris Nachmias"
click at [667, 439] on span "Create session" at bounding box center [660, 440] width 35 height 7
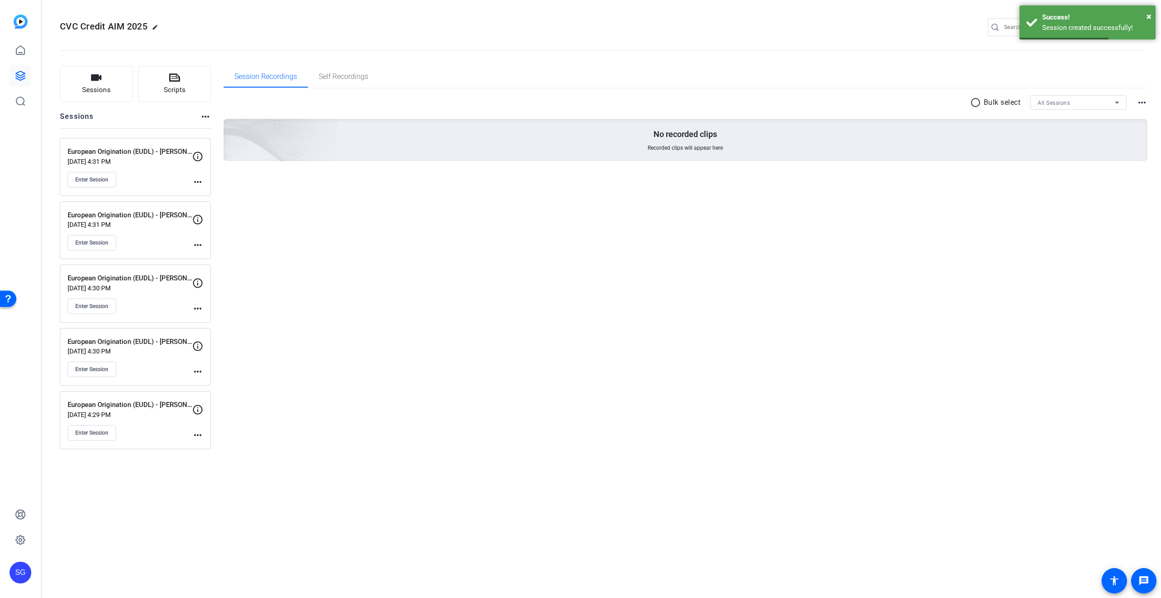
click at [197, 311] on mat-icon "more_horiz" at bounding box center [197, 308] width 11 height 11
drag, startPoint x: 228, startPoint y: 320, endPoint x: 313, endPoint y: 340, distance: 87.5
click at [228, 320] on span "Edit Session" at bounding box center [220, 321] width 41 height 11
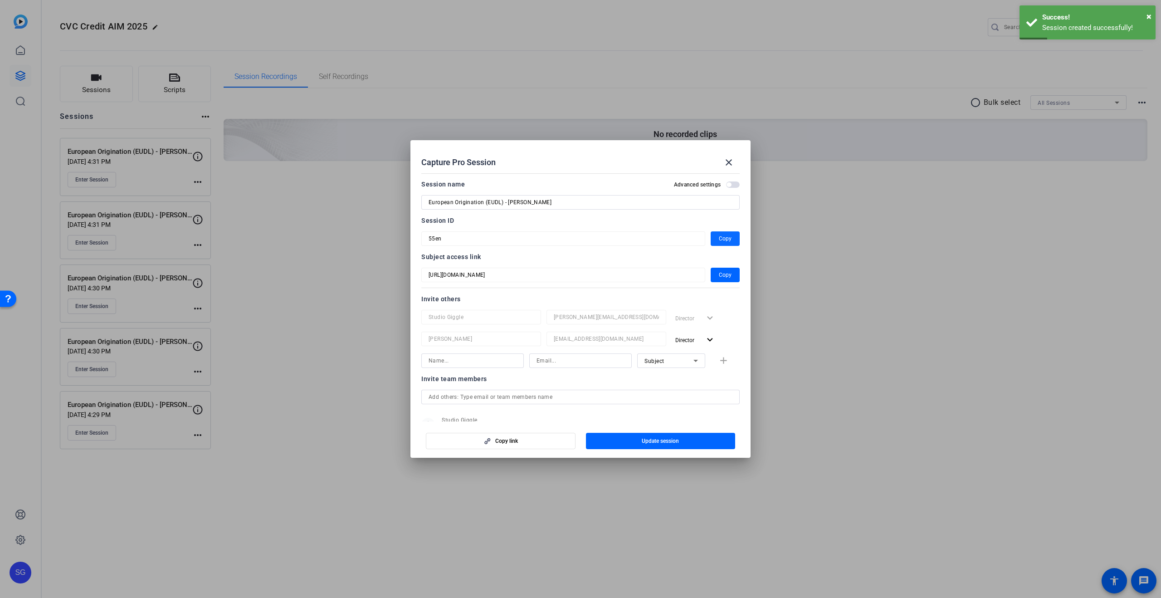
click at [732, 244] on span "button" at bounding box center [725, 239] width 29 height 22
click at [724, 161] on mat-icon "close" at bounding box center [729, 162] width 11 height 11
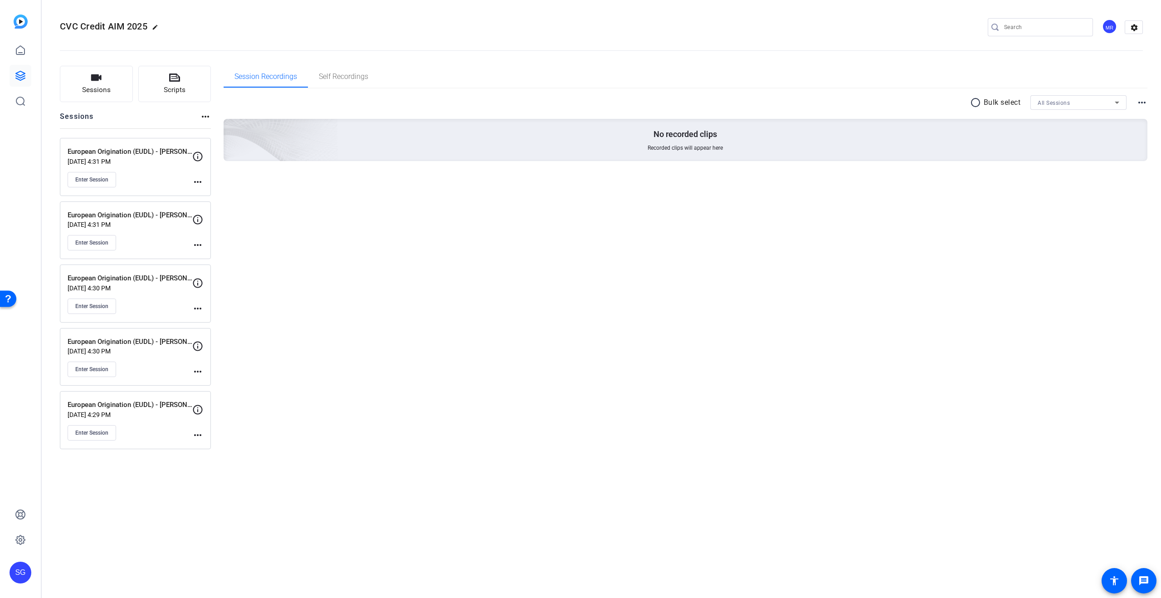
click at [198, 247] on mat-icon "more_horiz" at bounding box center [197, 245] width 11 height 11
drag, startPoint x: 222, startPoint y: 260, endPoint x: 379, endPoint y: 268, distance: 157.1
click at [222, 260] on span "Edit Session" at bounding box center [220, 258] width 41 height 11
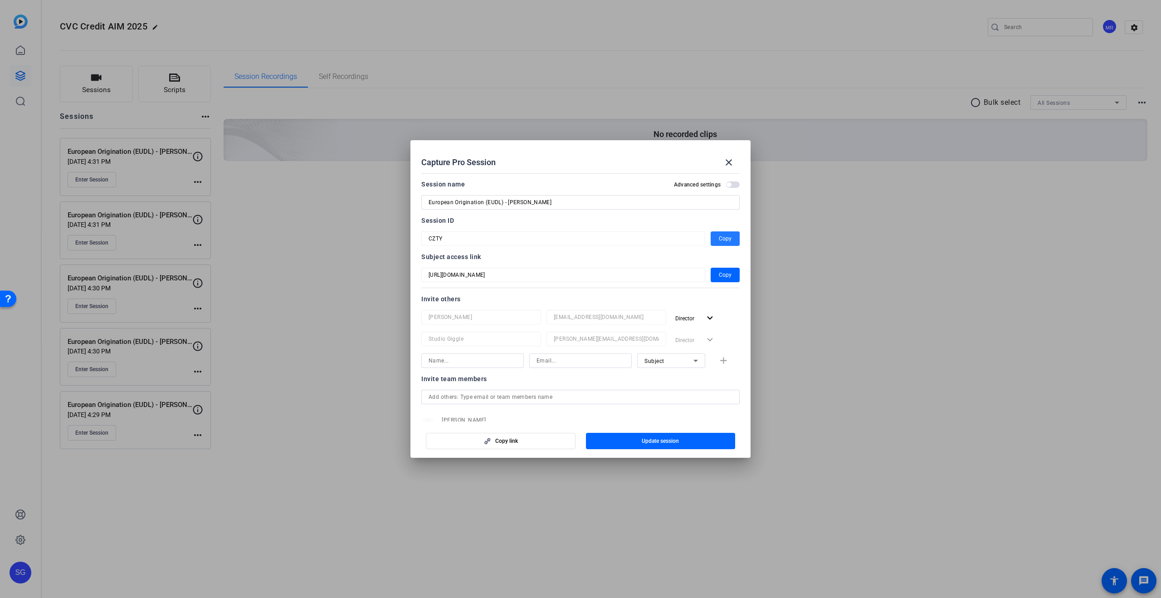
drag, startPoint x: 731, startPoint y: 240, endPoint x: 733, endPoint y: 244, distance: 5.1
click at [731, 240] on span "Copy" at bounding box center [725, 238] width 13 height 11
drag, startPoint x: 729, startPoint y: 162, endPoint x: 721, endPoint y: 161, distance: 8.2
click at [729, 162] on mat-icon "close" at bounding box center [729, 162] width 11 height 11
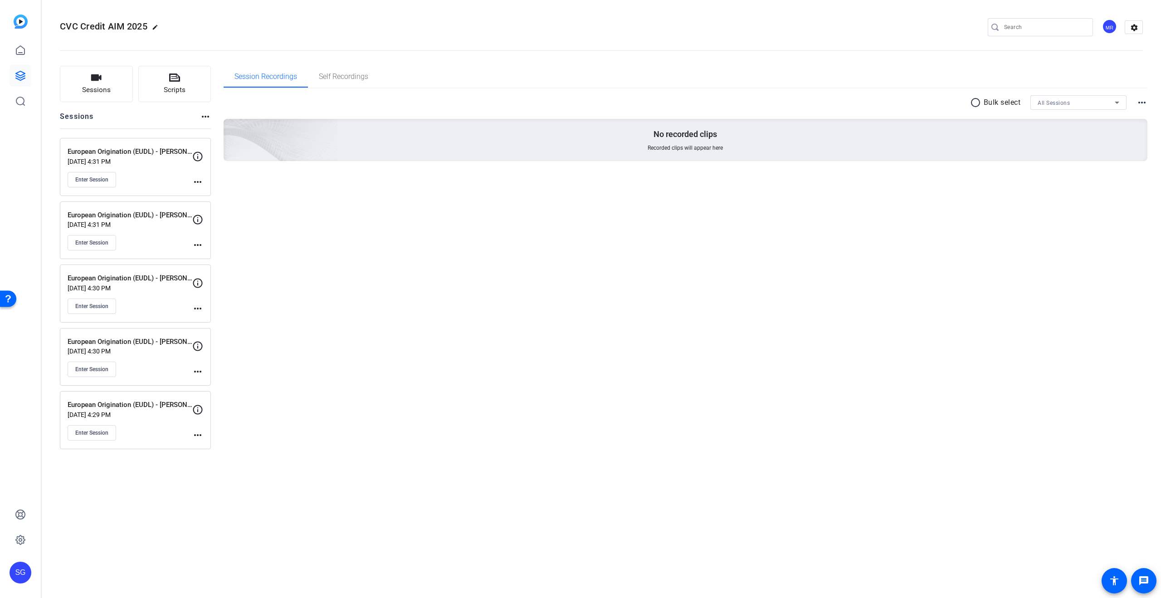
click at [201, 184] on mat-icon "more_horiz" at bounding box center [197, 181] width 11 height 11
click at [225, 198] on span "Edit Session" at bounding box center [220, 195] width 41 height 11
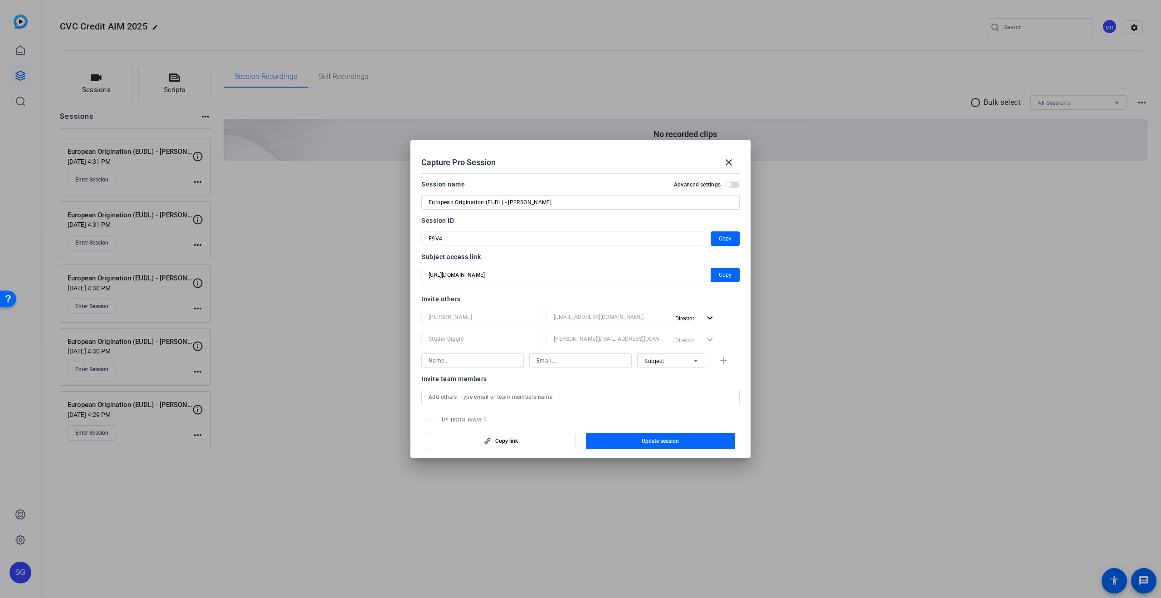
click at [748, 237] on mat-dialog-content "Session name Advanced settings European Origination (EUDL) - Moris Nachmias Ses…" at bounding box center [581, 296] width 340 height 252
click at [725, 240] on span "Copy" at bounding box center [725, 238] width 13 height 11
click at [730, 161] on mat-icon "close" at bounding box center [729, 162] width 11 height 11
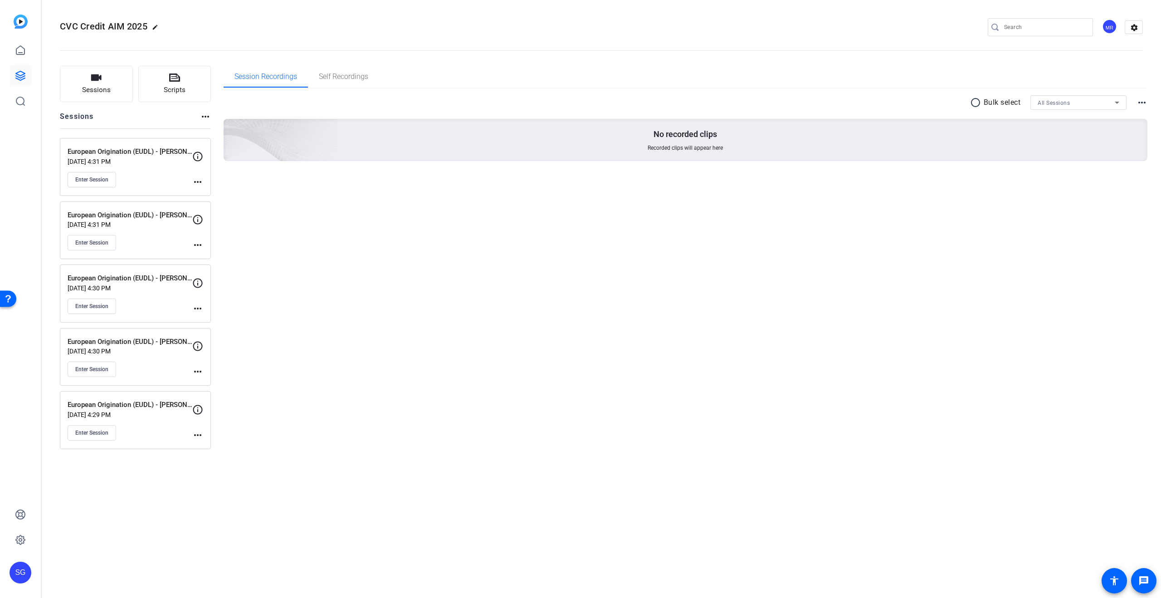
click at [812, 396] on div "Session Recordings Self Recordings radio_button_unchecked Bulk select All Sessi…" at bounding box center [686, 257] width 925 height 383
click at [101, 89] on span "Sessions" at bounding box center [96, 90] width 29 height 10
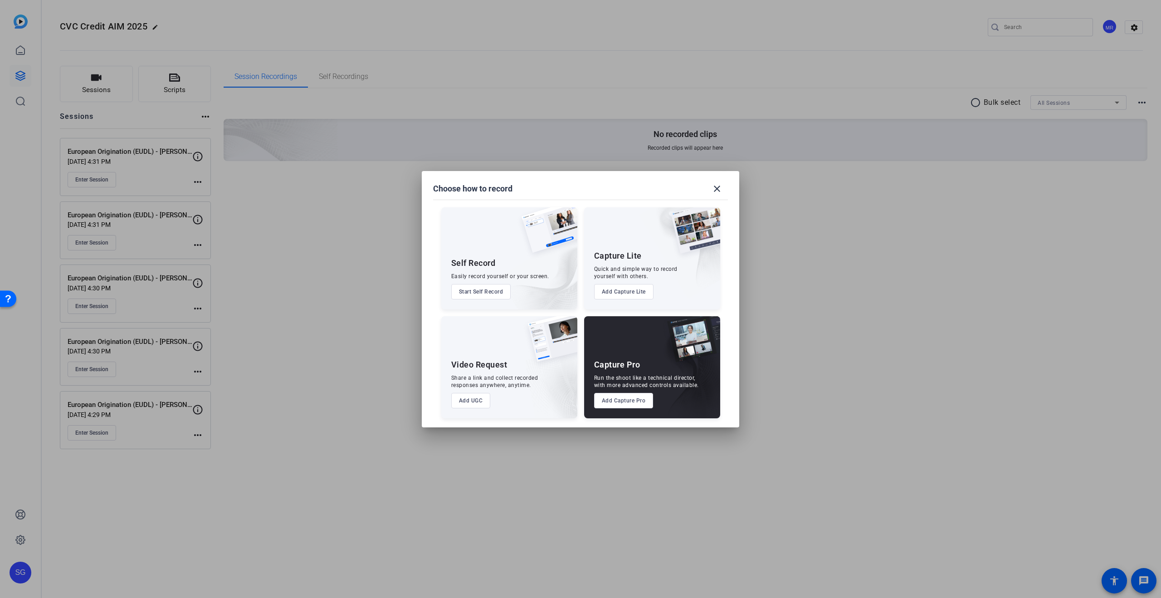
click at [631, 398] on button "Add Capture Pro" at bounding box center [623, 400] width 59 height 15
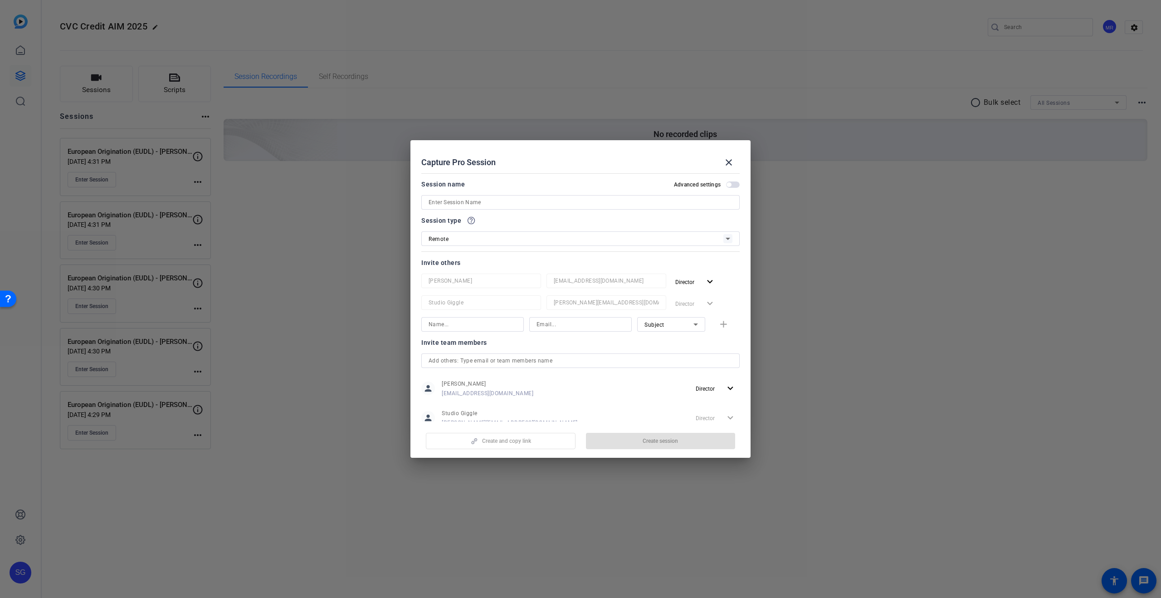
click at [497, 202] on input at bounding box center [581, 202] width 304 height 11
type input "What is CLO Equity -"
click at [646, 438] on span "Create session" at bounding box center [660, 440] width 35 height 7
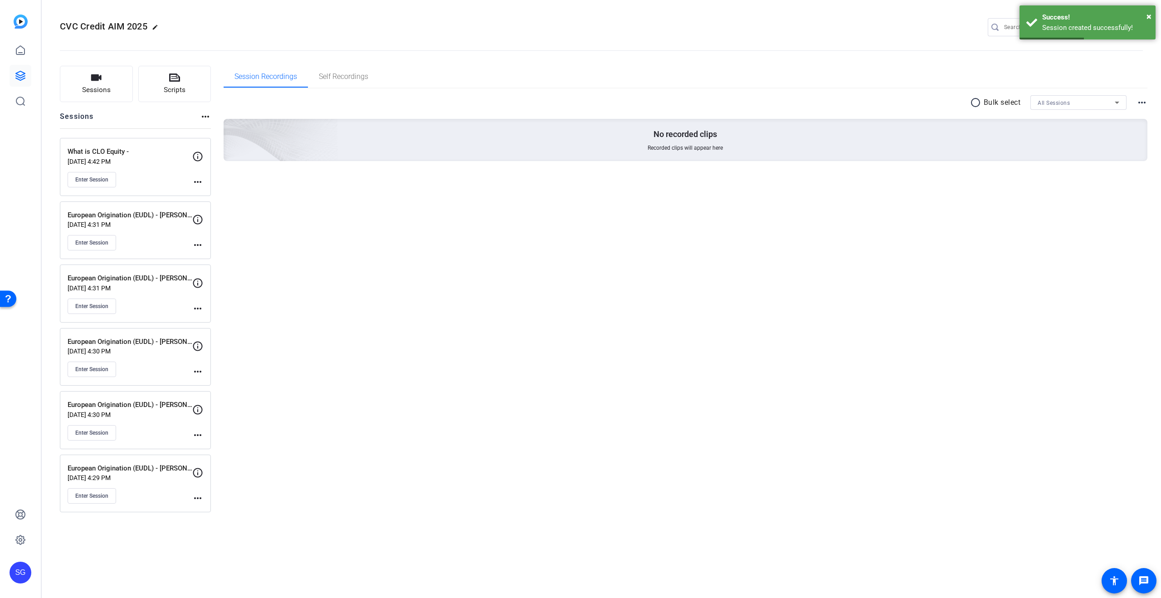
click at [196, 181] on mat-icon "more_horiz" at bounding box center [197, 181] width 11 height 11
click at [232, 196] on span "Edit Session" at bounding box center [220, 195] width 41 height 11
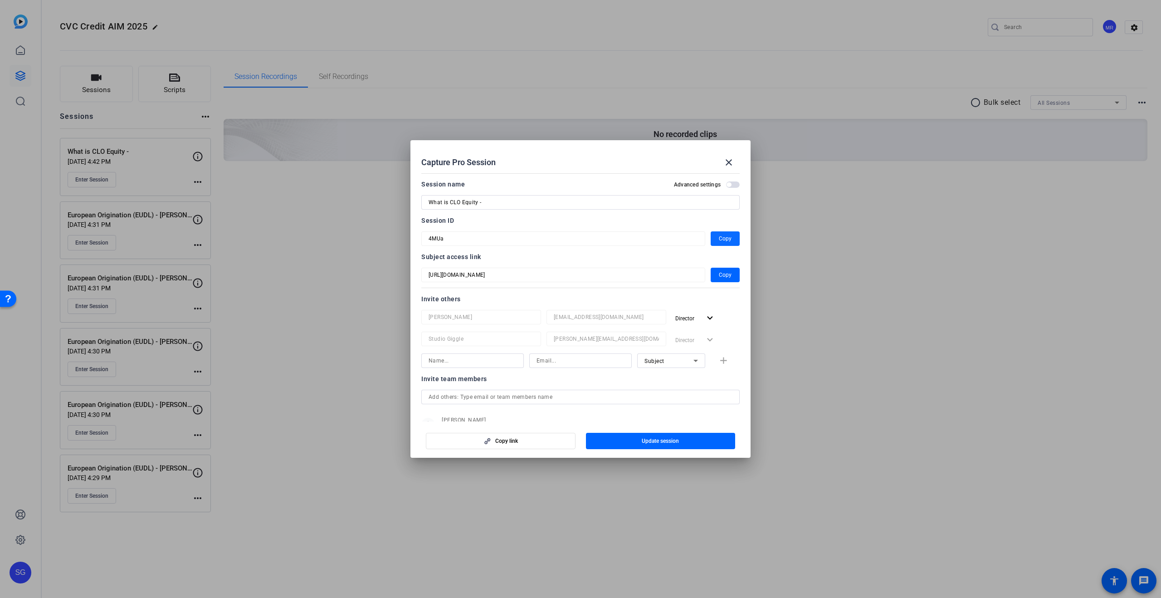
click at [719, 240] on span "Copy" at bounding box center [725, 238] width 13 height 11
click at [723, 156] on span at bounding box center [729, 163] width 22 height 22
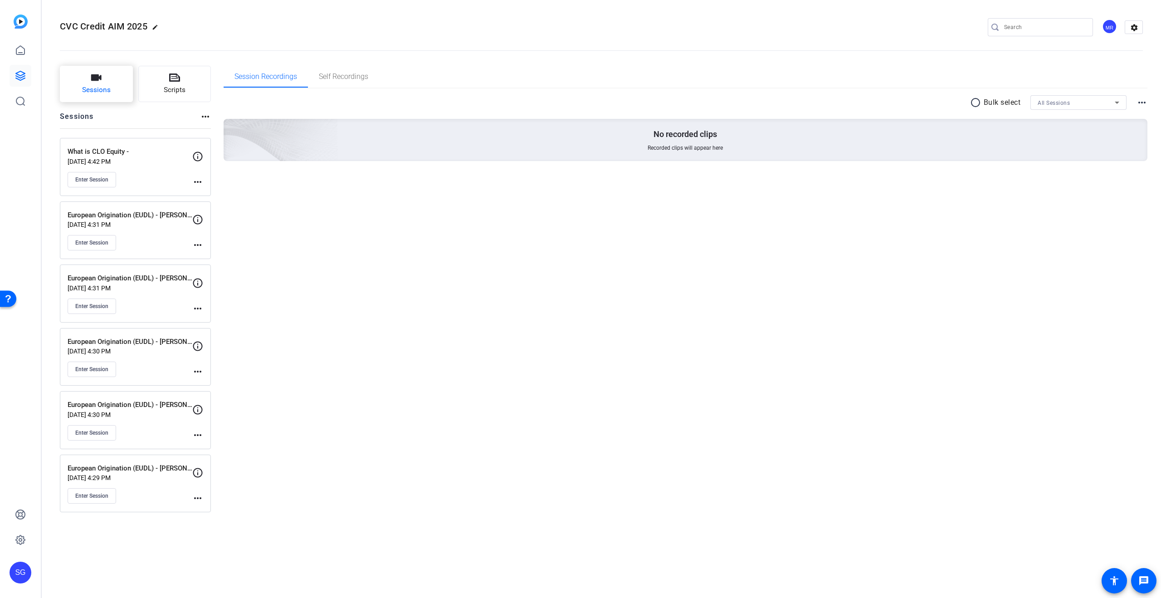
click at [109, 88] on span "Sessions" at bounding box center [96, 90] width 29 height 10
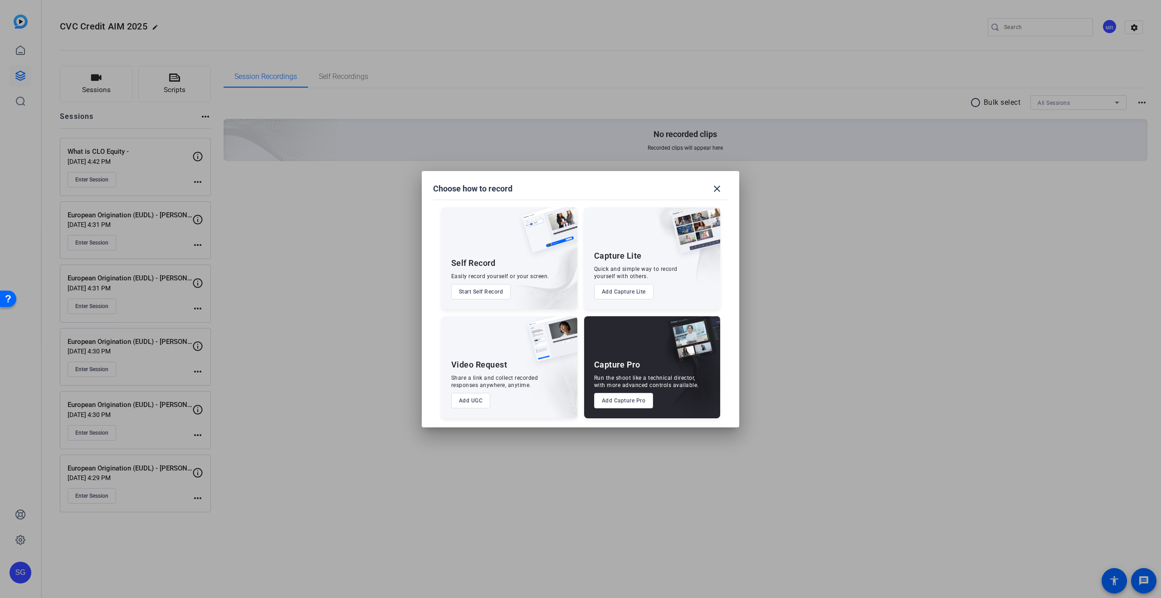
click at [625, 401] on button "Add Capture Pro" at bounding box center [623, 400] width 59 height 15
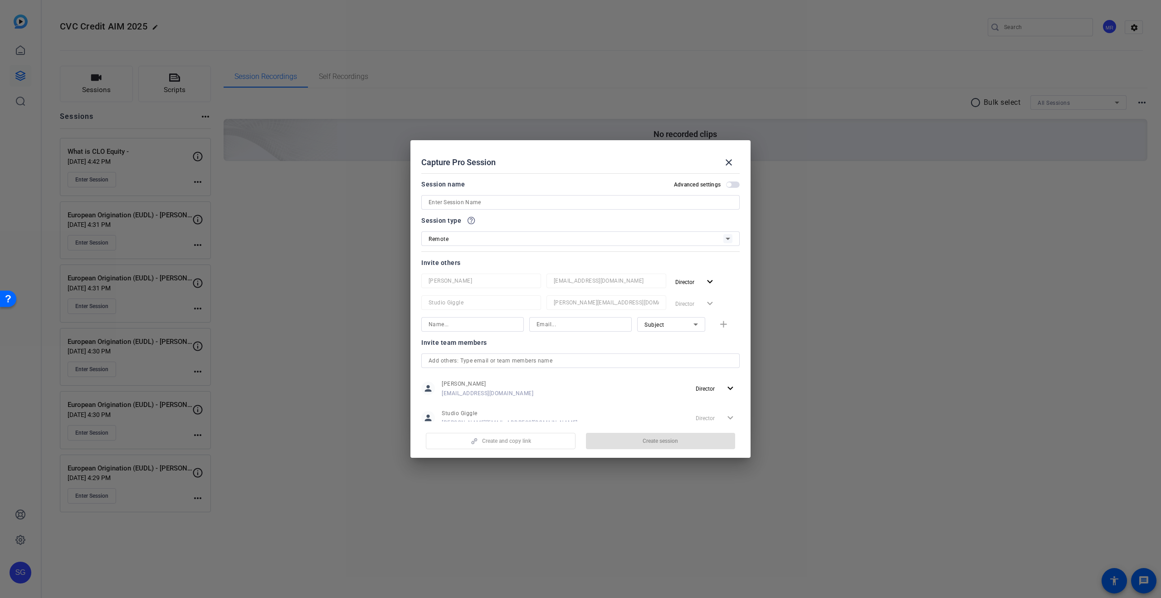
click at [506, 205] on input at bounding box center [581, 202] width 304 height 11
paste input "Value creation in CLOs"
type input "Value creation in CLOs -"
click at [668, 437] on span "Create session" at bounding box center [660, 440] width 35 height 7
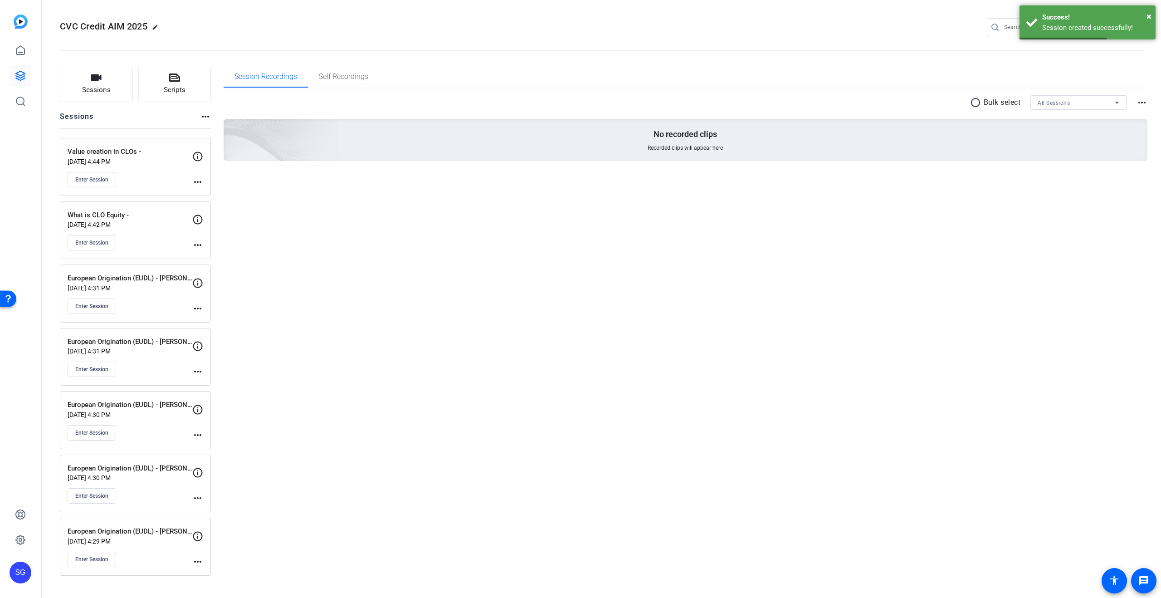
click at [199, 183] on mat-icon "more_horiz" at bounding box center [197, 181] width 11 height 11
drag, startPoint x: 220, startPoint y: 196, endPoint x: 358, endPoint y: 223, distance: 140.0
click at [220, 196] on span "Edit Session" at bounding box center [220, 195] width 41 height 11
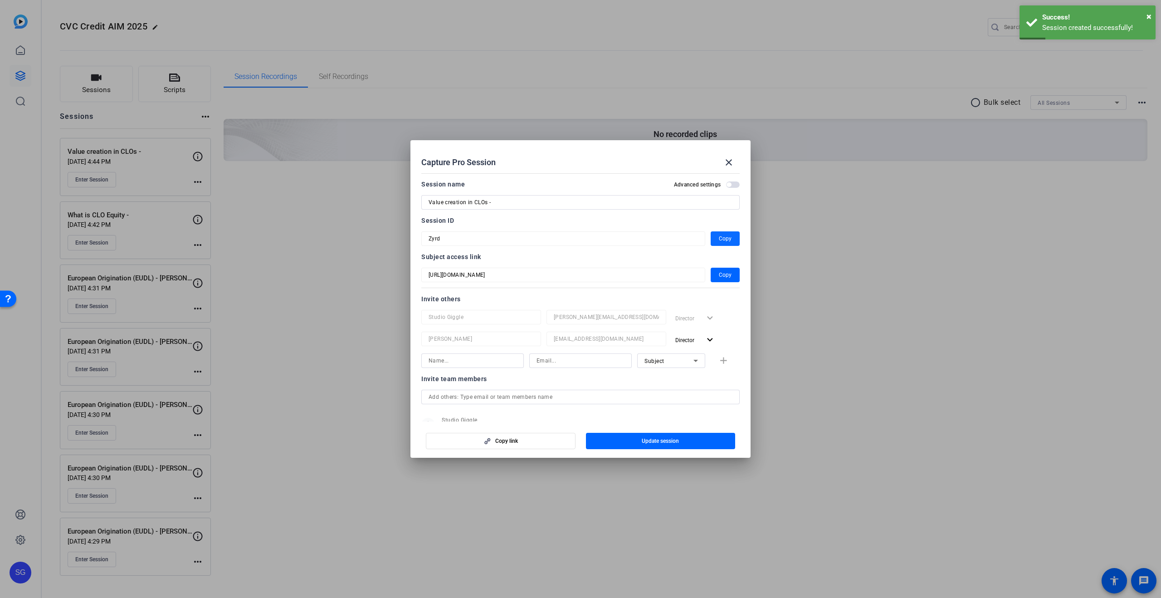
click at [727, 245] on span "button" at bounding box center [725, 239] width 29 height 22
click at [726, 161] on mat-icon "close" at bounding box center [729, 162] width 11 height 11
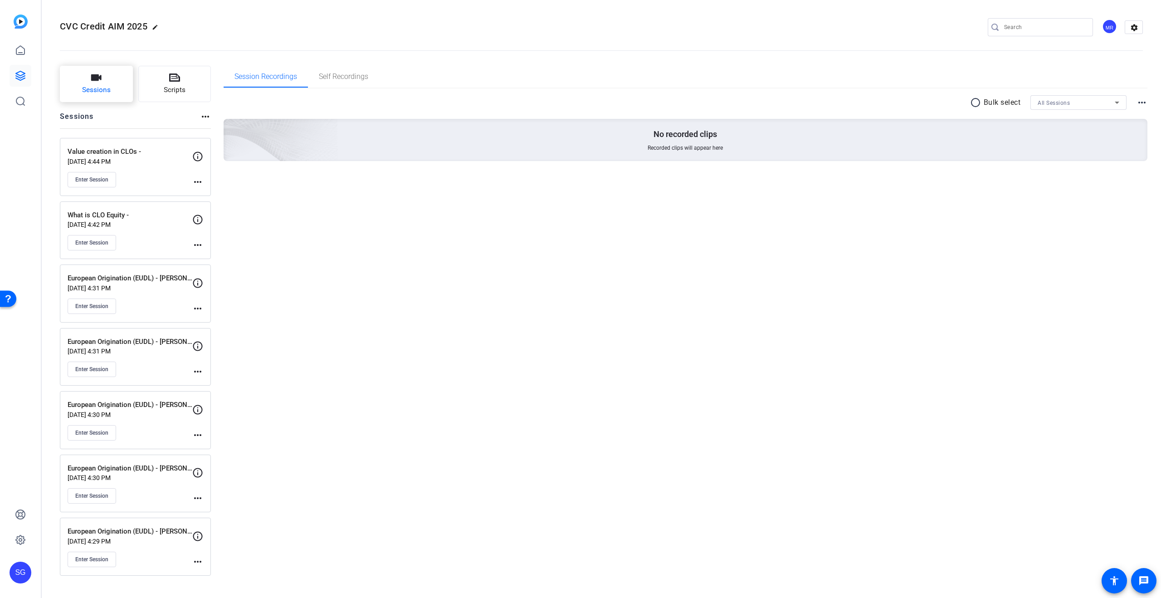
click at [108, 83] on button "Sessions" at bounding box center [96, 84] width 73 height 36
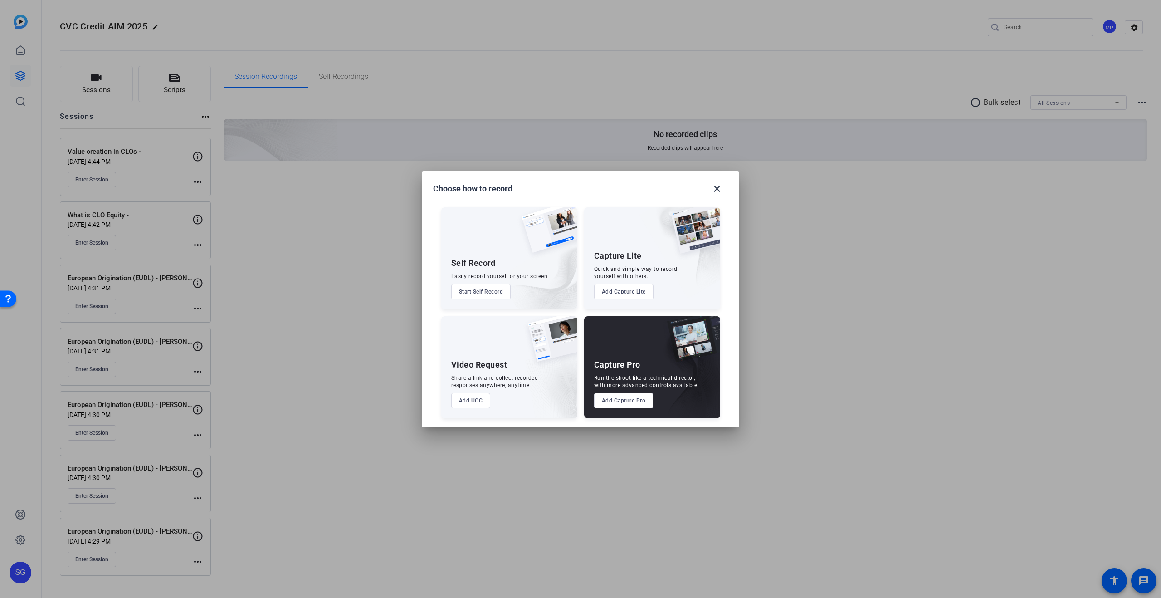
click at [629, 403] on button "Add Capture Pro" at bounding box center [623, 400] width 59 height 15
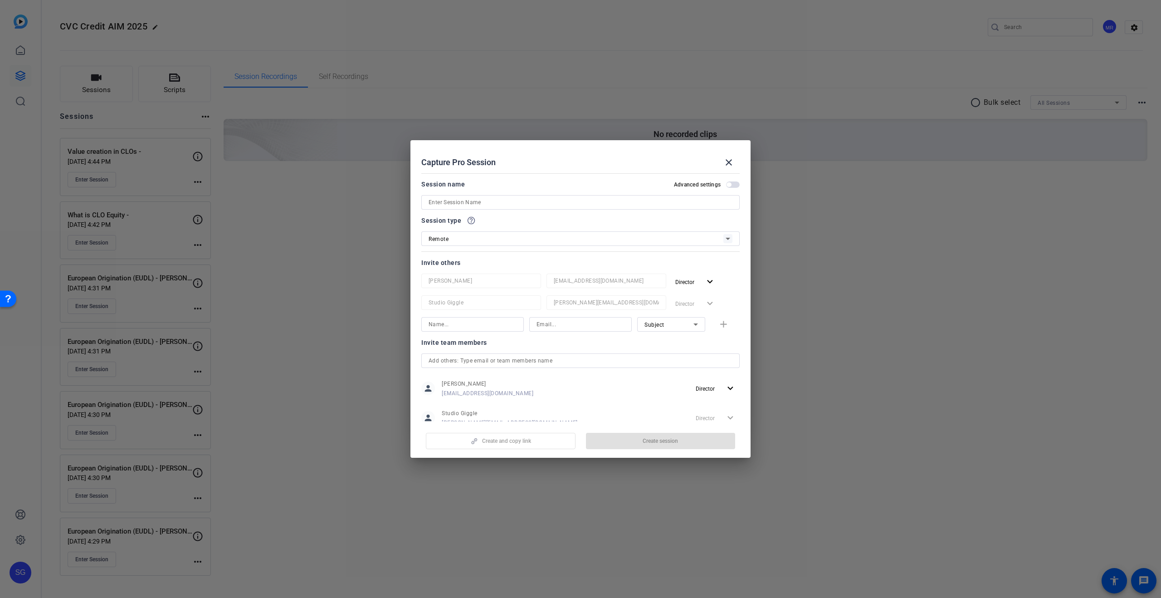
click at [514, 201] on input at bounding box center [581, 202] width 304 height 11
paste input "American Heart of Poland"
type input "American Heart of Poland -"
click at [680, 435] on span "button" at bounding box center [661, 441] width 150 height 22
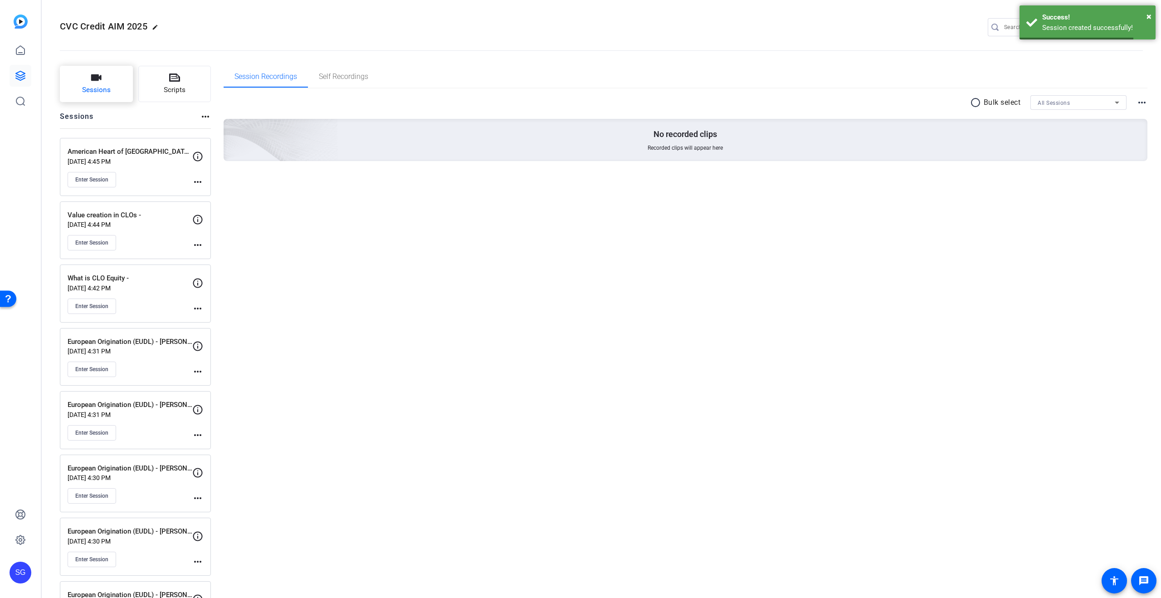
click at [92, 80] on icon "button" at bounding box center [96, 77] width 10 height 6
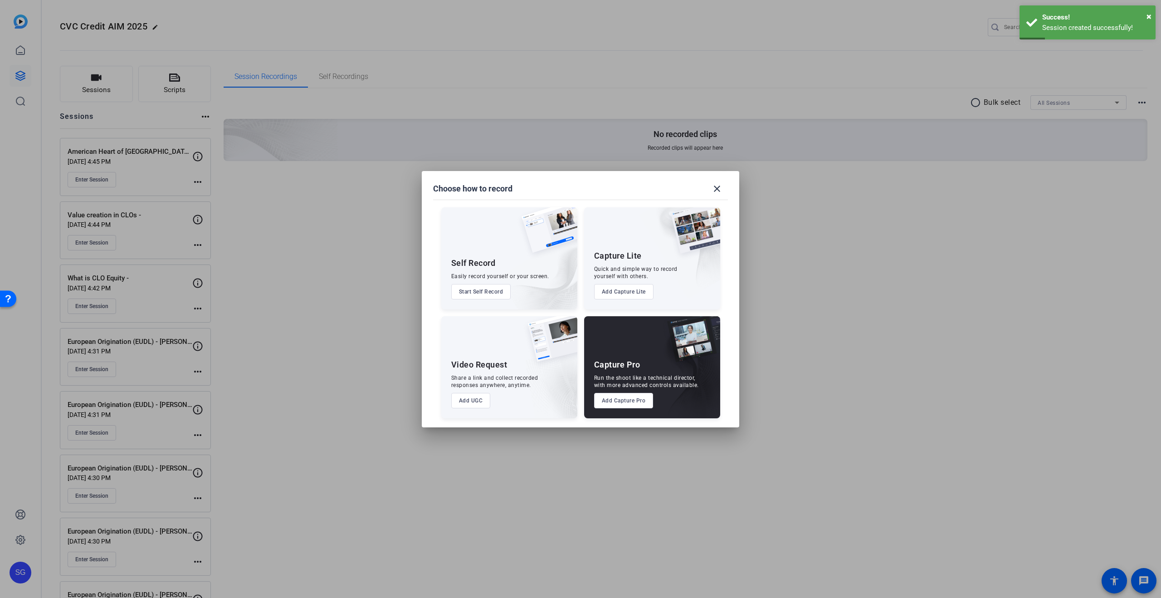
click at [630, 400] on button "Add Capture Pro" at bounding box center [623, 400] width 59 height 15
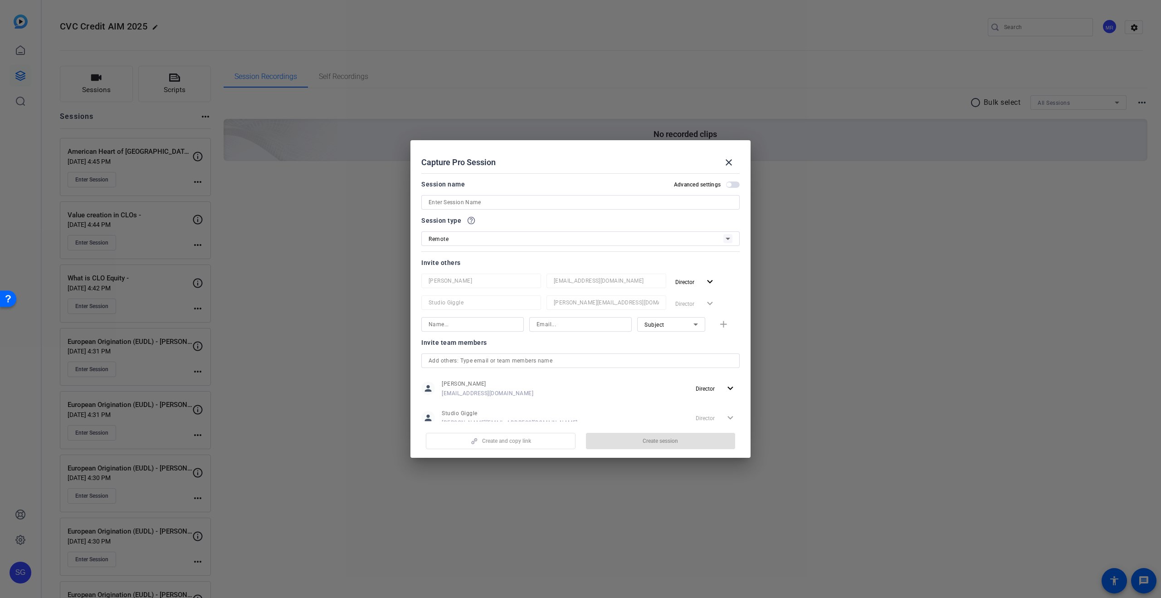
click at [515, 195] on div at bounding box center [581, 202] width 304 height 15
click at [513, 200] on input at bounding box center [581, 202] width 304 height 11
type input "d"
type input "Dream Games"
drag, startPoint x: 662, startPoint y: 439, endPoint x: 403, endPoint y: 399, distance: 261.6
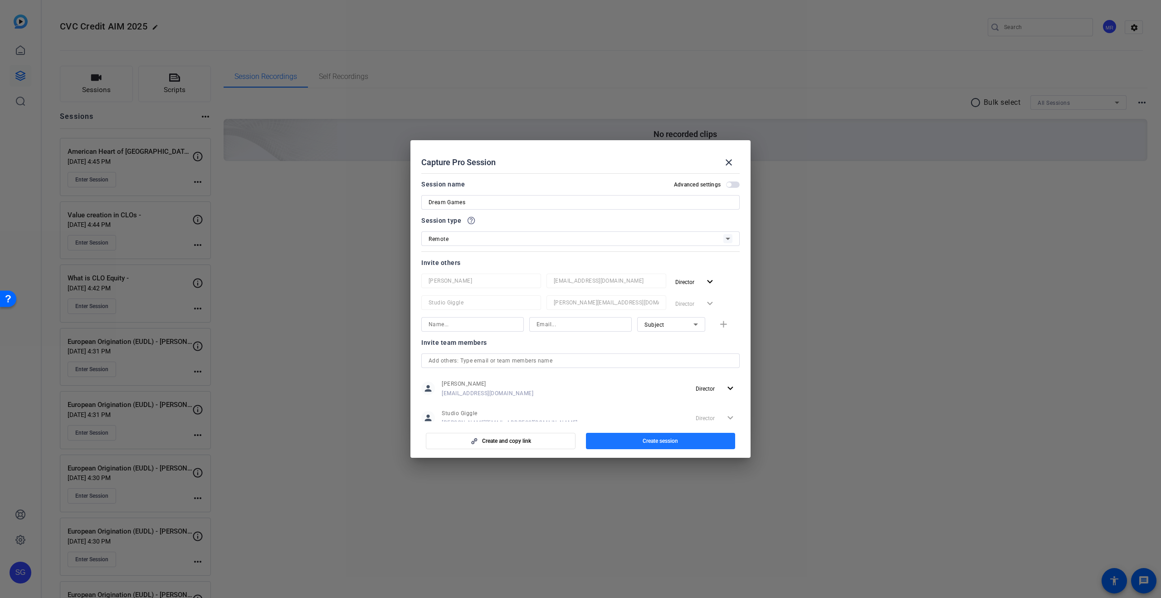
click at [661, 439] on span "Create session" at bounding box center [660, 440] width 35 height 7
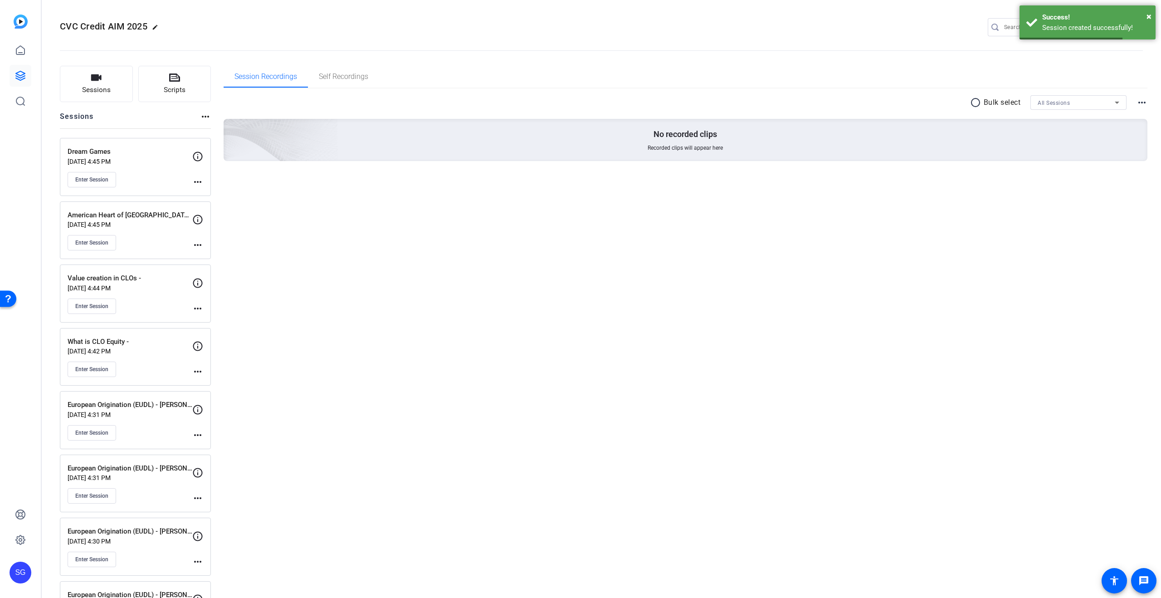
click at [197, 243] on mat-icon "more_horiz" at bounding box center [197, 245] width 11 height 11
drag, startPoint x: 215, startPoint y: 255, endPoint x: 317, endPoint y: 264, distance: 101.9
click at [216, 255] on span "Edit Session" at bounding box center [220, 258] width 41 height 11
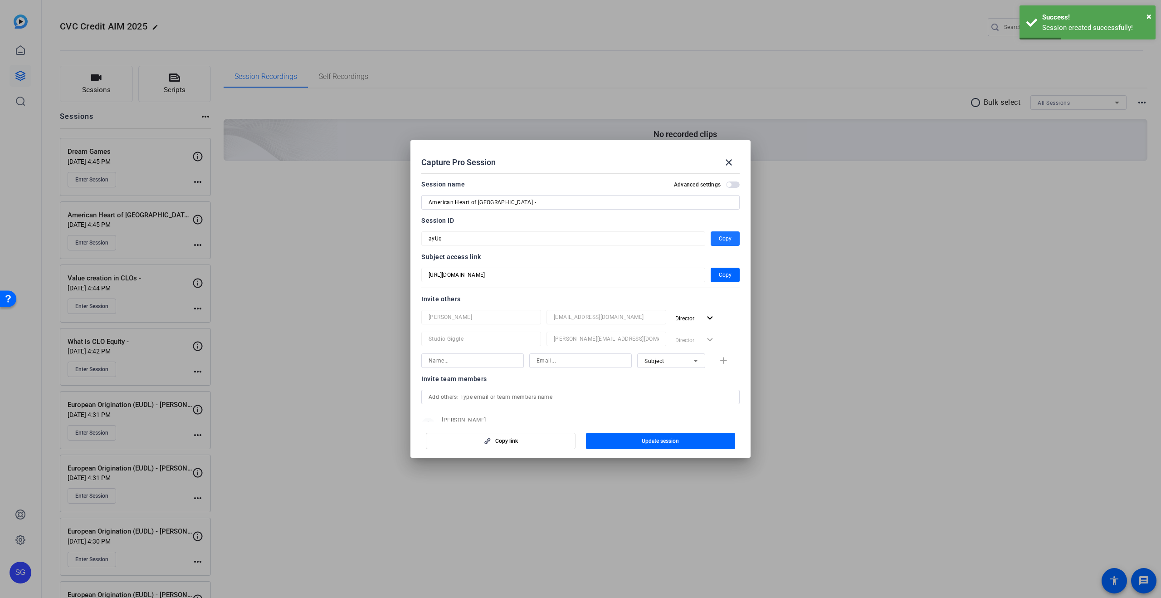
drag, startPoint x: 722, startPoint y: 240, endPoint x: 748, endPoint y: 246, distance: 26.1
click at [722, 240] on span "Copy" at bounding box center [725, 238] width 13 height 11
click at [730, 157] on mat-icon "close" at bounding box center [729, 162] width 11 height 11
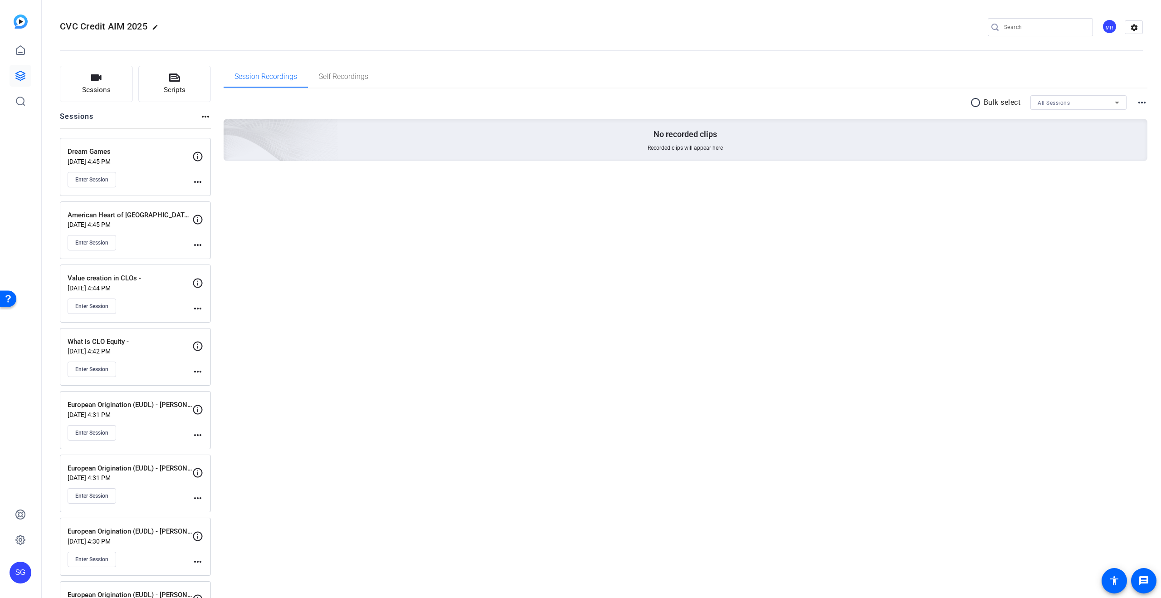
click at [194, 177] on mat-icon "more_horiz" at bounding box center [197, 181] width 11 height 11
click at [213, 197] on span "Edit Session" at bounding box center [220, 195] width 41 height 11
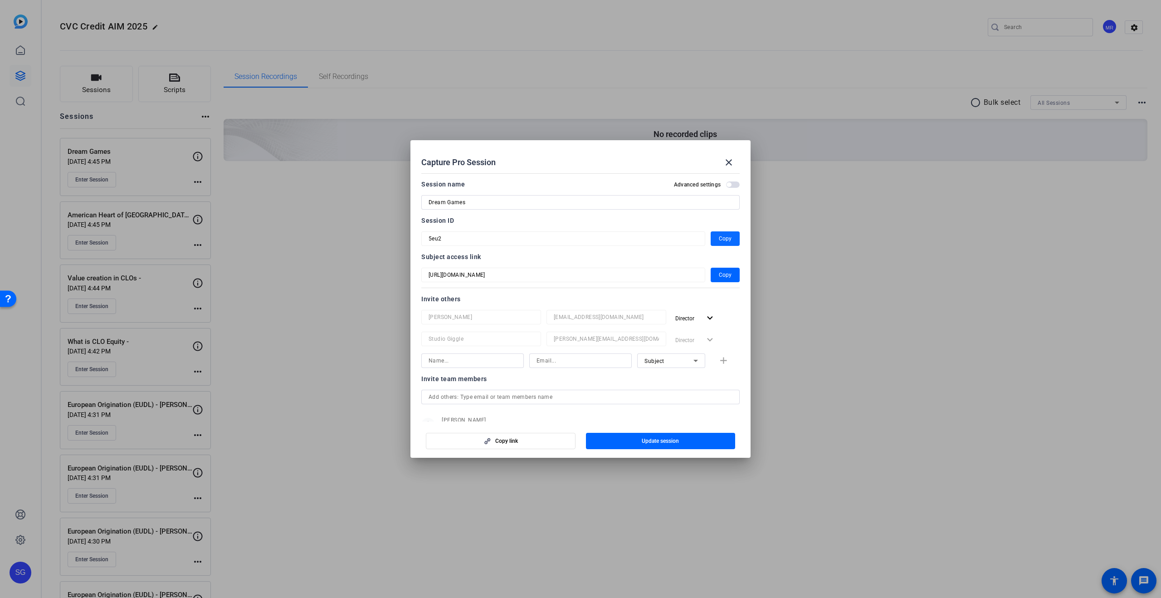
click at [723, 236] on span "Copy" at bounding box center [725, 238] width 13 height 11
click at [733, 161] on mat-icon "close" at bounding box center [729, 162] width 11 height 11
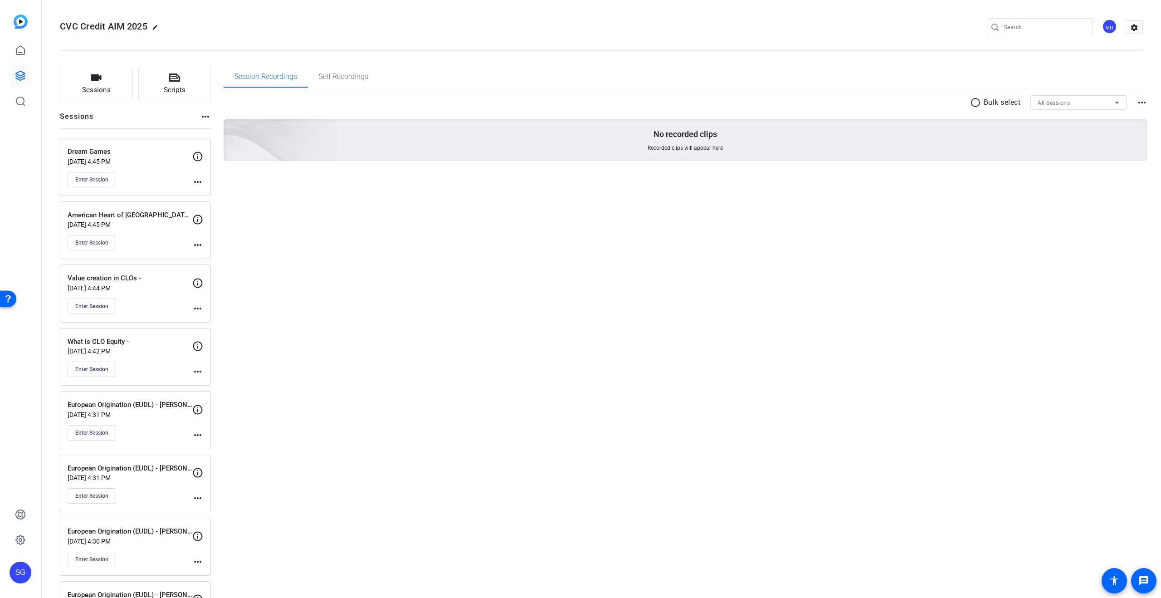
click at [16, 66] on link at bounding box center [21, 76] width 22 height 22
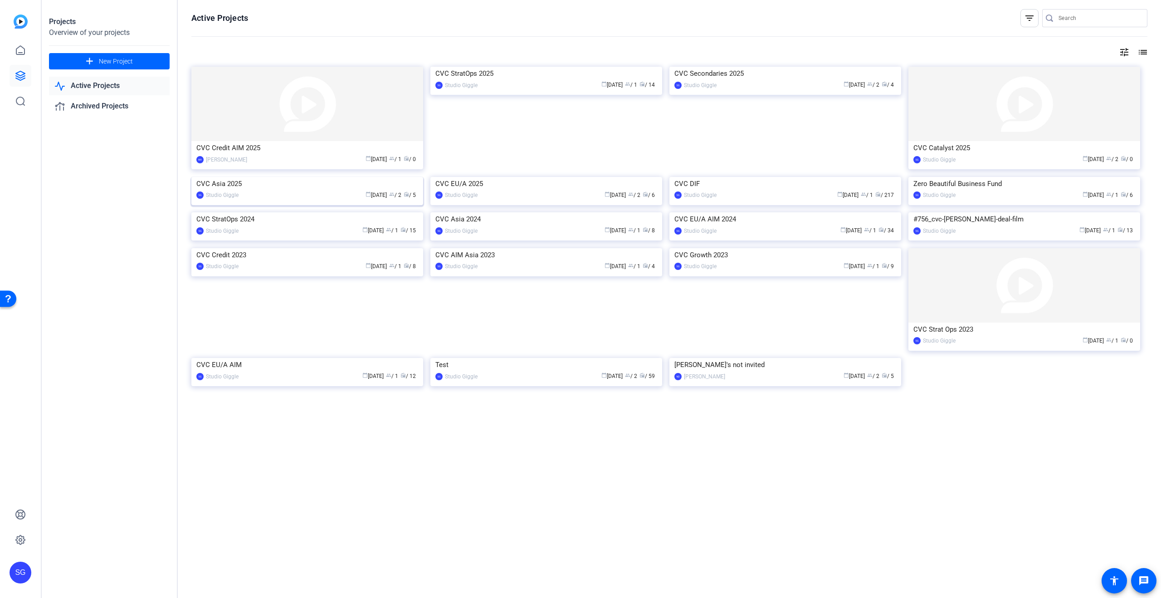
click at [315, 177] on img at bounding box center [307, 177] width 232 height 0
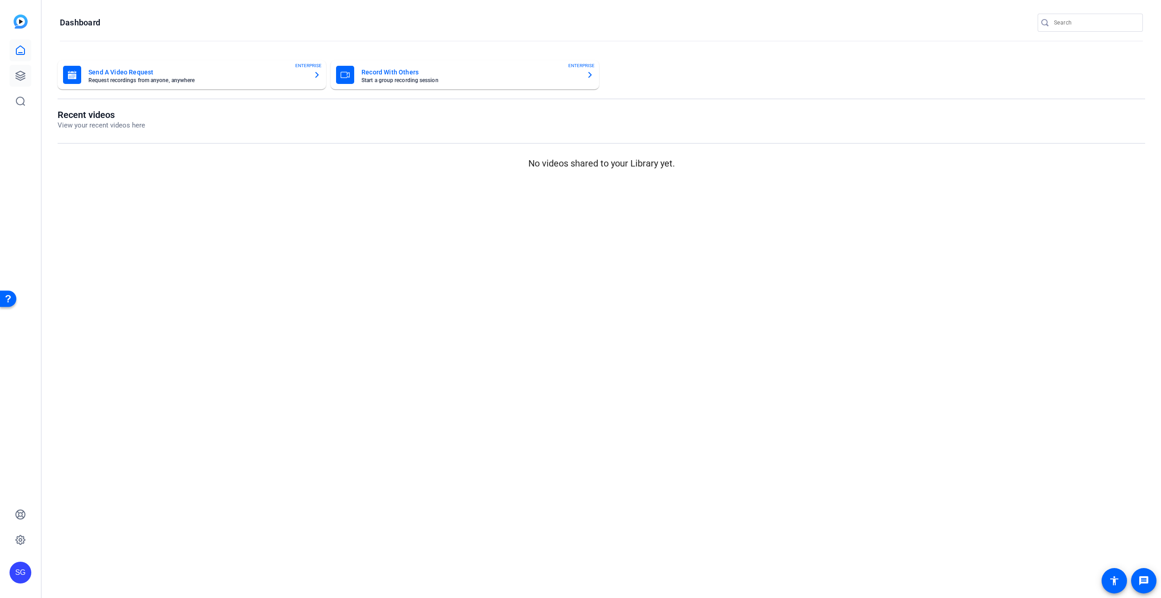
click at [9, 73] on div "SG" at bounding box center [20, 299] width 41 height 598
click at [10, 74] on link at bounding box center [21, 76] width 22 height 22
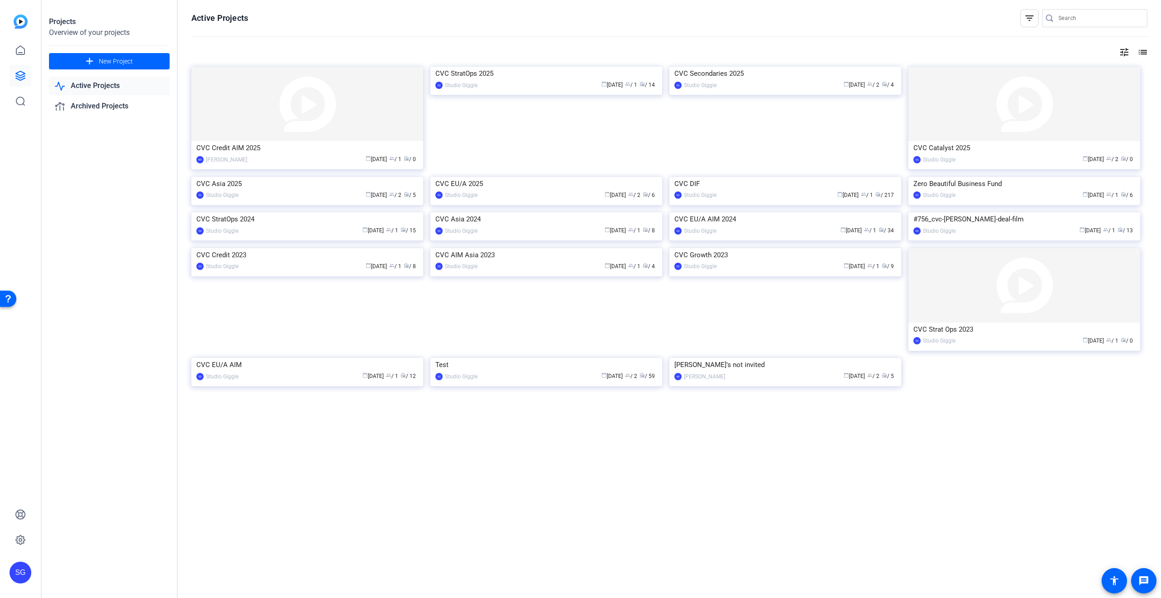
click at [790, 80] on div "CVC Secondaries 2025" at bounding box center [786, 74] width 222 height 14
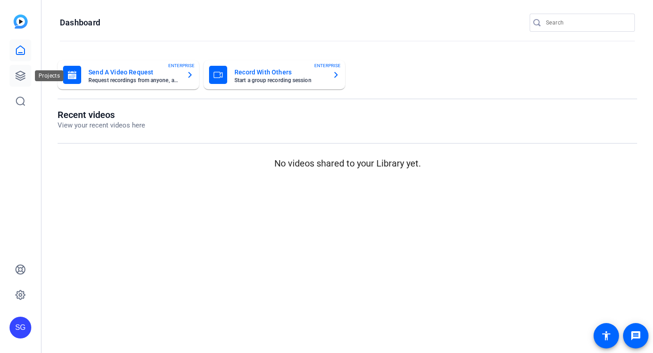
click at [28, 76] on link at bounding box center [21, 76] width 22 height 22
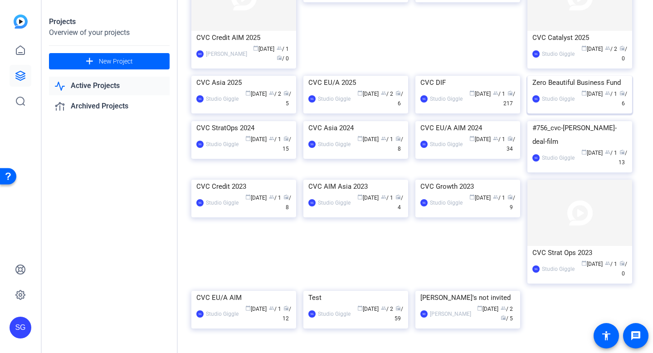
scroll to position [103, 0]
click at [240, 153] on div "SG Studio Giggle calendar_today Aug 16 group / 1 radio / 15" at bounding box center [243, 143] width 95 height 19
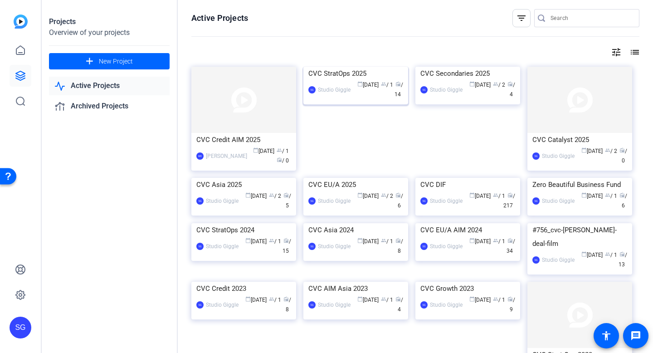
click at [347, 80] on div "CVC StratOps 2025" at bounding box center [355, 74] width 95 height 14
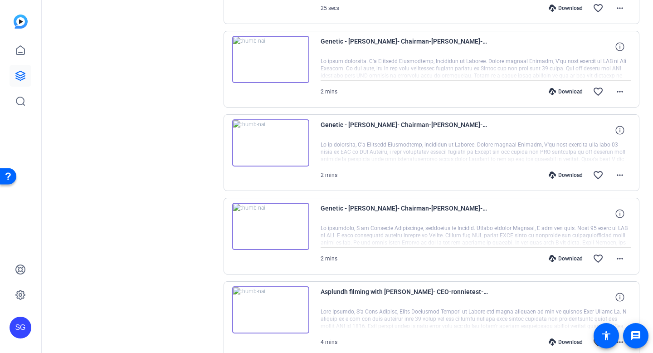
scroll to position [651, 0]
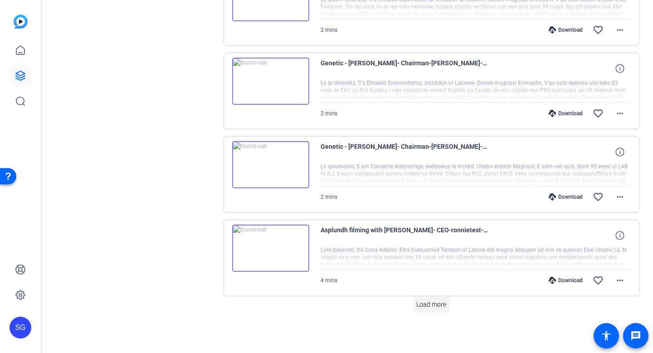
click at [433, 306] on span "Load more" at bounding box center [431, 305] width 30 height 10
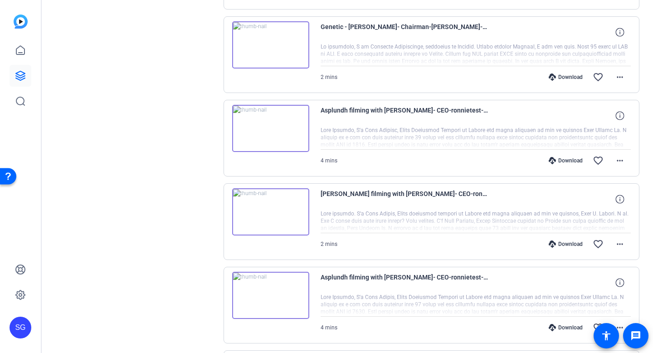
scroll to position [968, 0]
